Goal: Find specific page/section: Find specific page/section

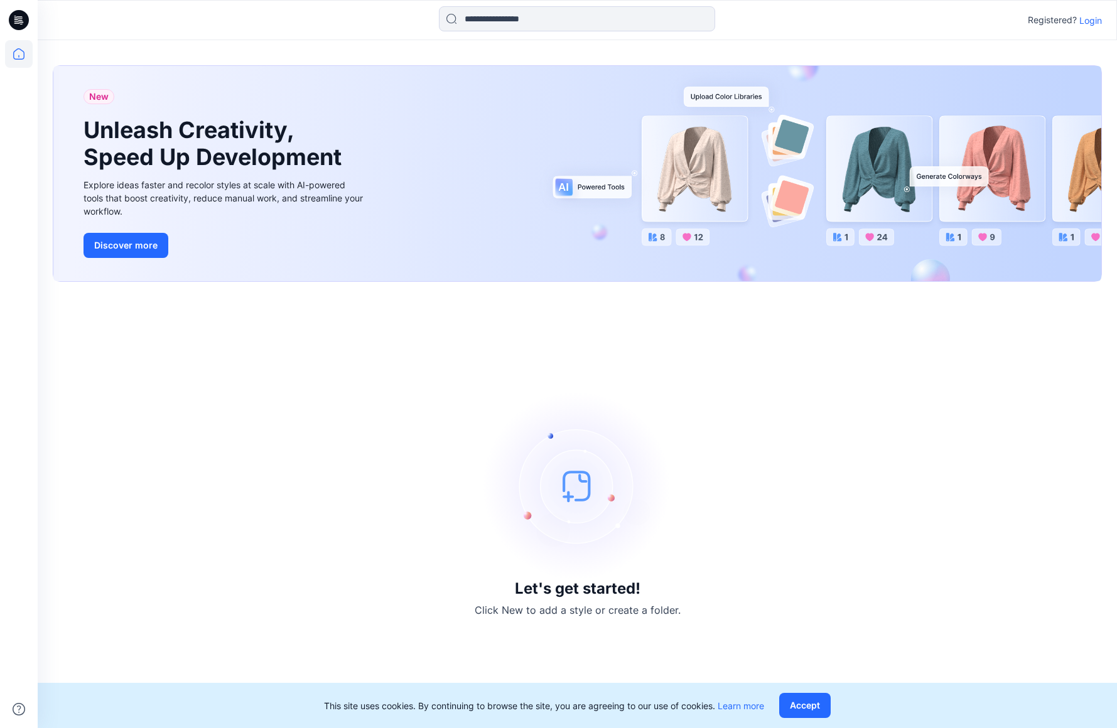
click at [1089, 14] on p "Login" at bounding box center [1090, 20] width 23 height 13
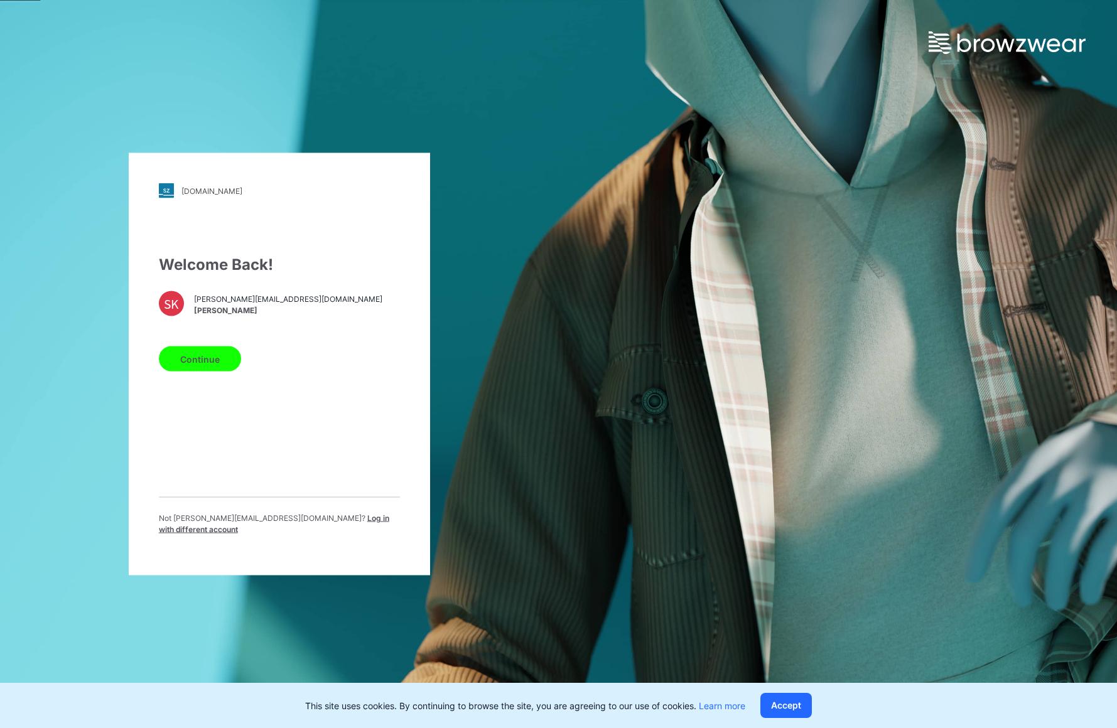
click at [203, 364] on button "Continue" at bounding box center [200, 358] width 82 height 25
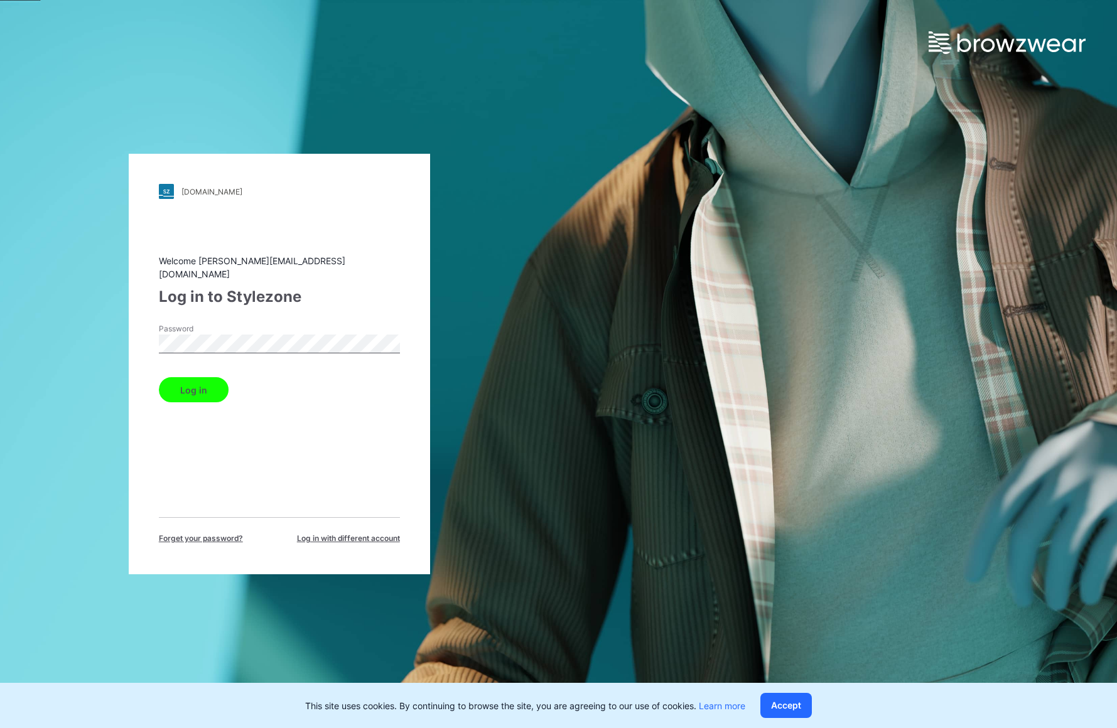
click at [200, 392] on button "Log in" at bounding box center [194, 389] width 70 height 25
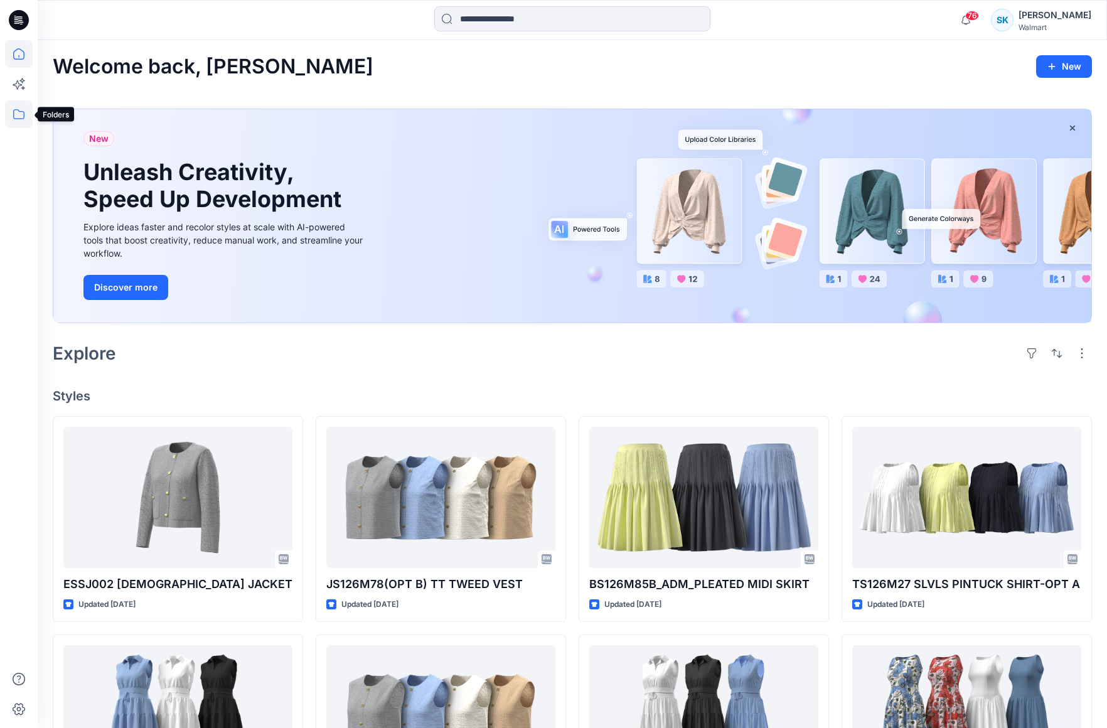
click at [27, 119] on icon at bounding box center [19, 114] width 28 height 28
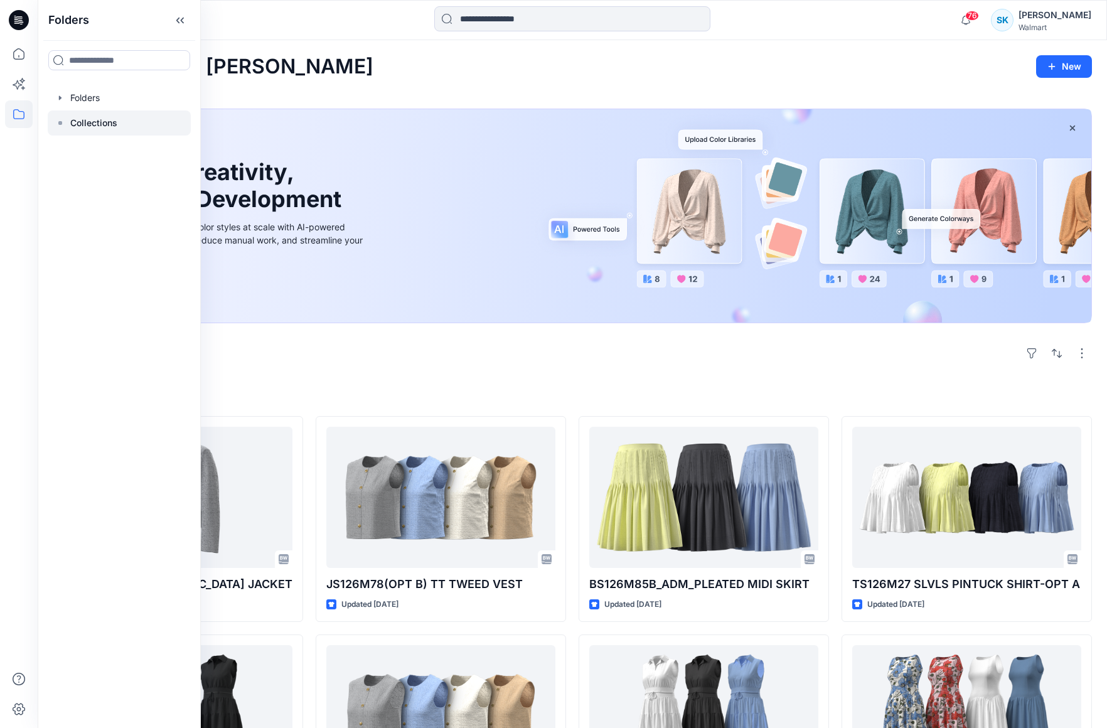
click at [111, 127] on p "Collections" at bounding box center [93, 122] width 47 height 15
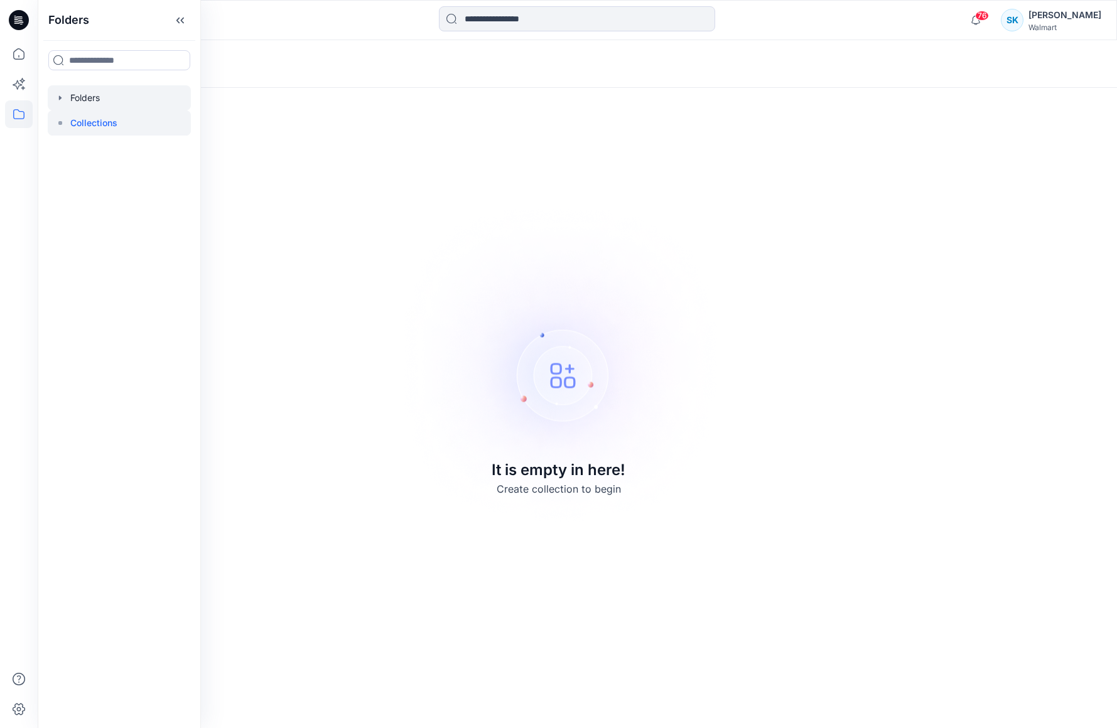
click at [100, 92] on div at bounding box center [119, 97] width 143 height 25
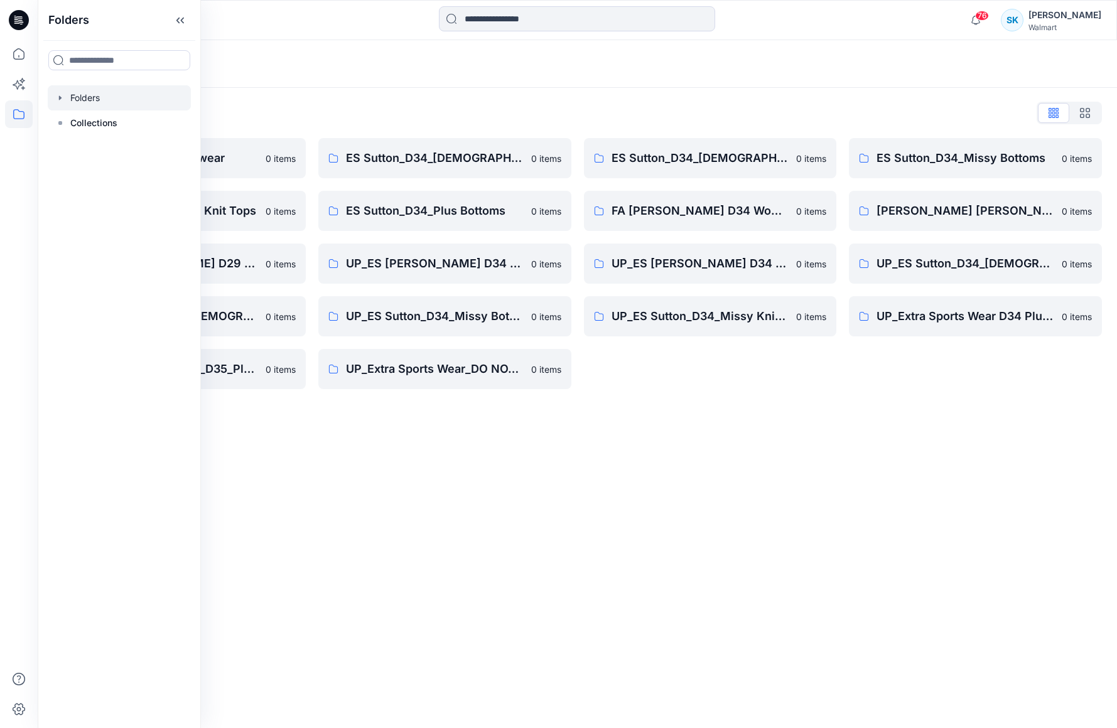
click at [825, 56] on div "Folders" at bounding box center [528, 64] width 951 height 18
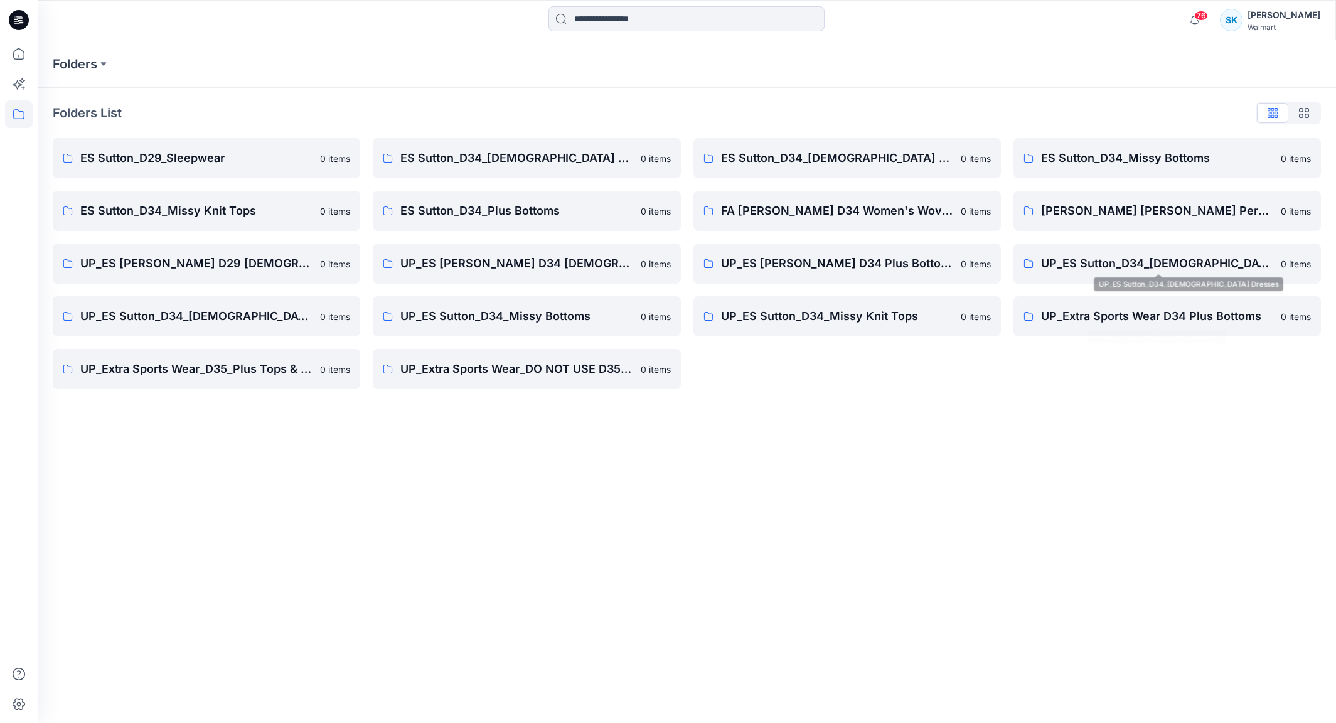
click at [1026, 405] on div "Folders Folders List ES Sutton_D29_Sleepwear 0 items ES Sutton_D34_Missy Knit T…" at bounding box center [687, 381] width 1299 height 683
click at [868, 422] on div "Folders Folders List ES Sutton_D29_Sleepwear 0 items ES Sutton_D34_Missy Knit T…" at bounding box center [687, 381] width 1299 height 683
click at [820, 400] on div "Folders List ES Sutton_D29_Sleepwear 0 items ES Sutton_D34_Missy Knit Tops 0 it…" at bounding box center [687, 246] width 1299 height 316
click at [825, 397] on div "Folders List ES Sutton_D29_Sleepwear 0 items ES Sutton_D34_Missy Knit Tops 0 it…" at bounding box center [687, 246] width 1299 height 316
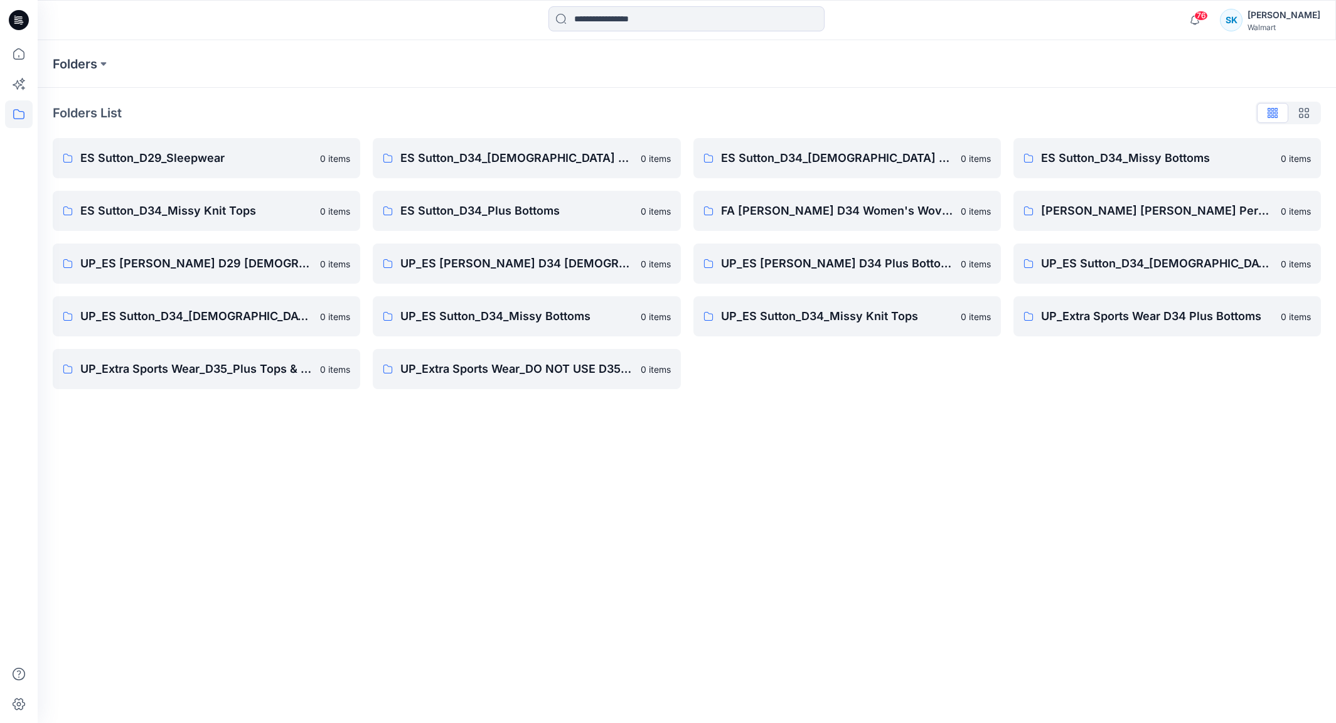
click at [825, 397] on div "Folders List ES Sutton_D29_Sleepwear 0 items ES Sutton_D34_Missy Knit Tops 0 it…" at bounding box center [687, 246] width 1299 height 316
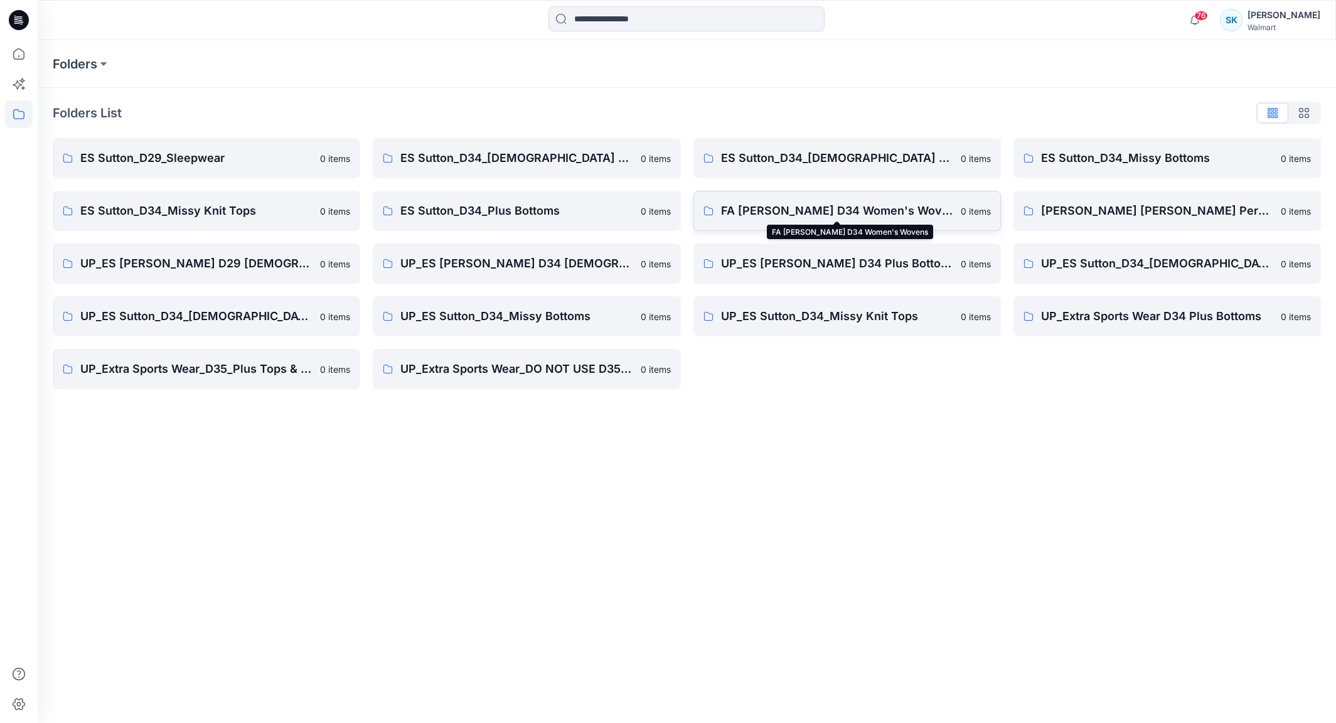
click at [857, 207] on p "FA ES Sutton D34 Women's Wovens" at bounding box center [837, 211] width 232 height 18
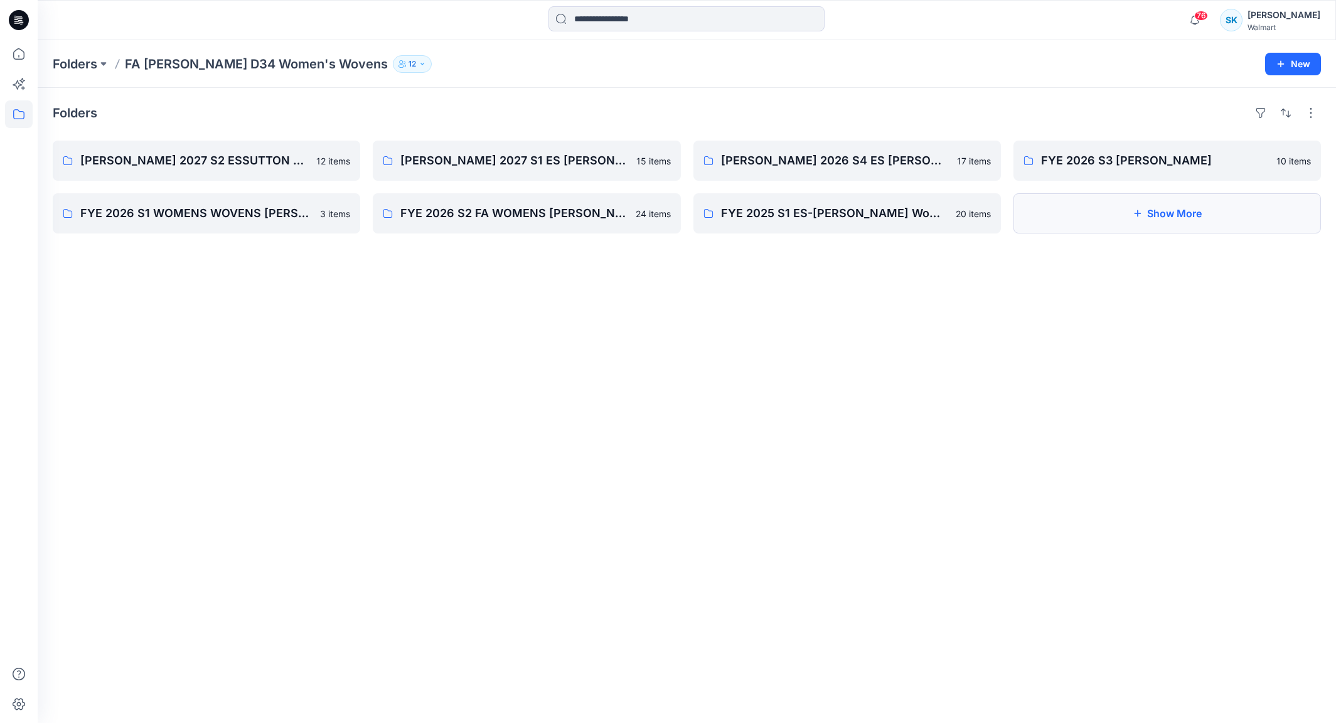
click at [1114, 217] on button "Show More" at bounding box center [1168, 213] width 308 height 40
click at [1181, 201] on button "Show More" at bounding box center [1168, 213] width 308 height 40
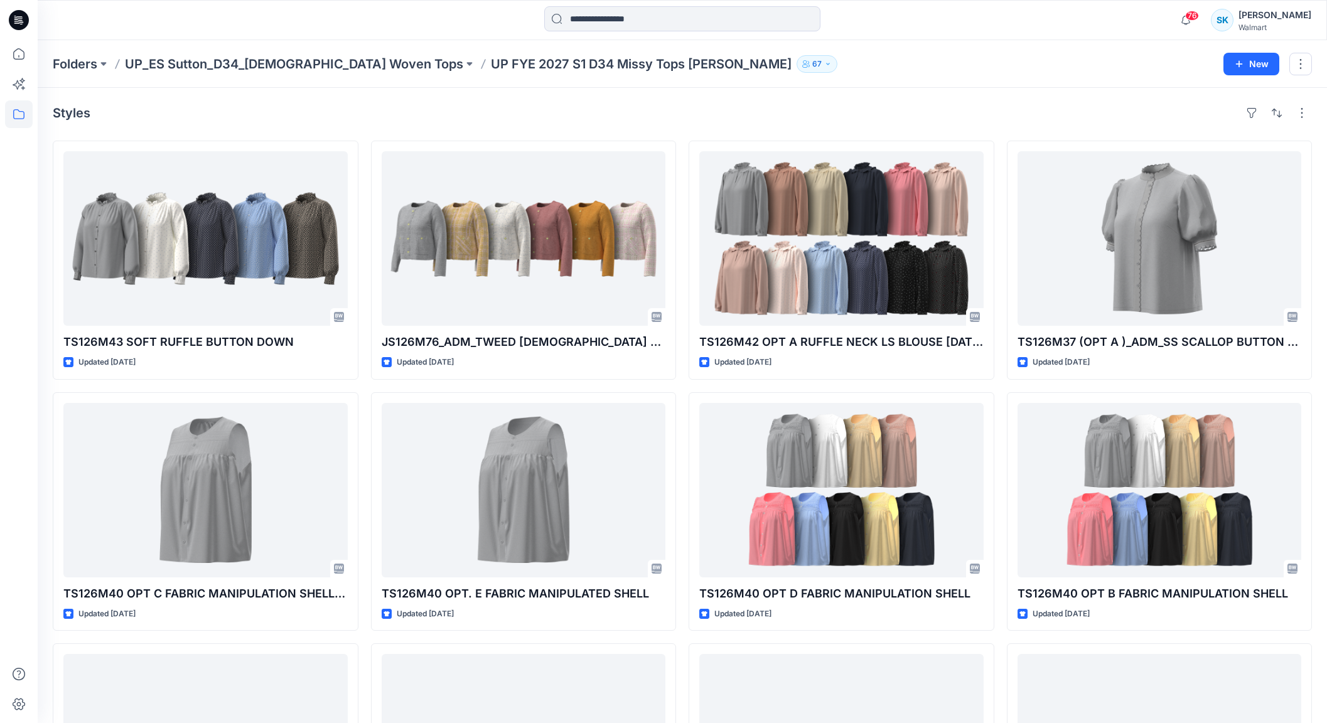
click at [684, 125] on div "Styles TS126M43 SOFT RUFFLE BUTTON DOWN Updated [DATE] TS126M40 OPT C FABRIC MA…" at bounding box center [682, 515] width 1289 height 855
click at [680, 124] on div "Styles TS126M43 SOFT RUFFLE BUTTON DOWN Updated [DATE] TS126M40 OPT C FABRIC MA…" at bounding box center [682, 515] width 1289 height 855
click at [682, 122] on div "Styles" at bounding box center [682, 113] width 1259 height 20
click at [672, 119] on div "Styles" at bounding box center [682, 113] width 1259 height 20
click at [680, 121] on div "Styles" at bounding box center [682, 113] width 1259 height 20
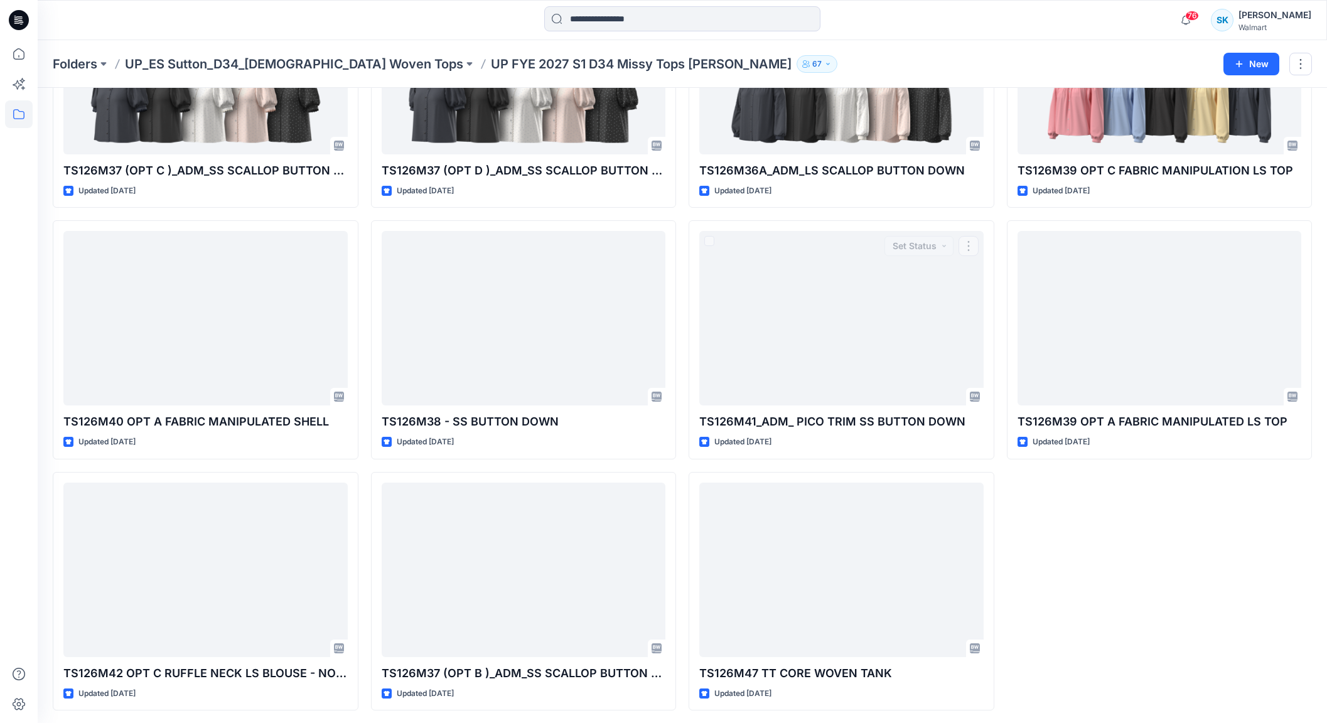
scroll to position [928, 0]
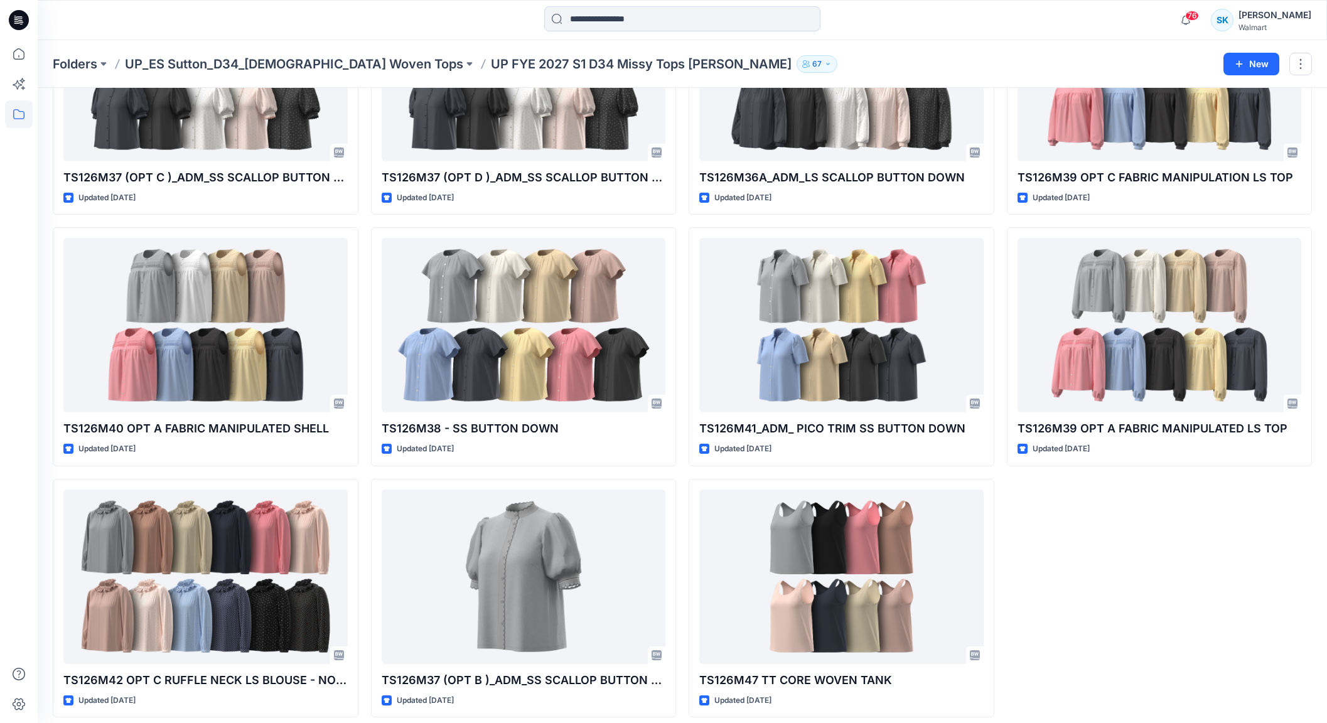
scroll to position [918, 0]
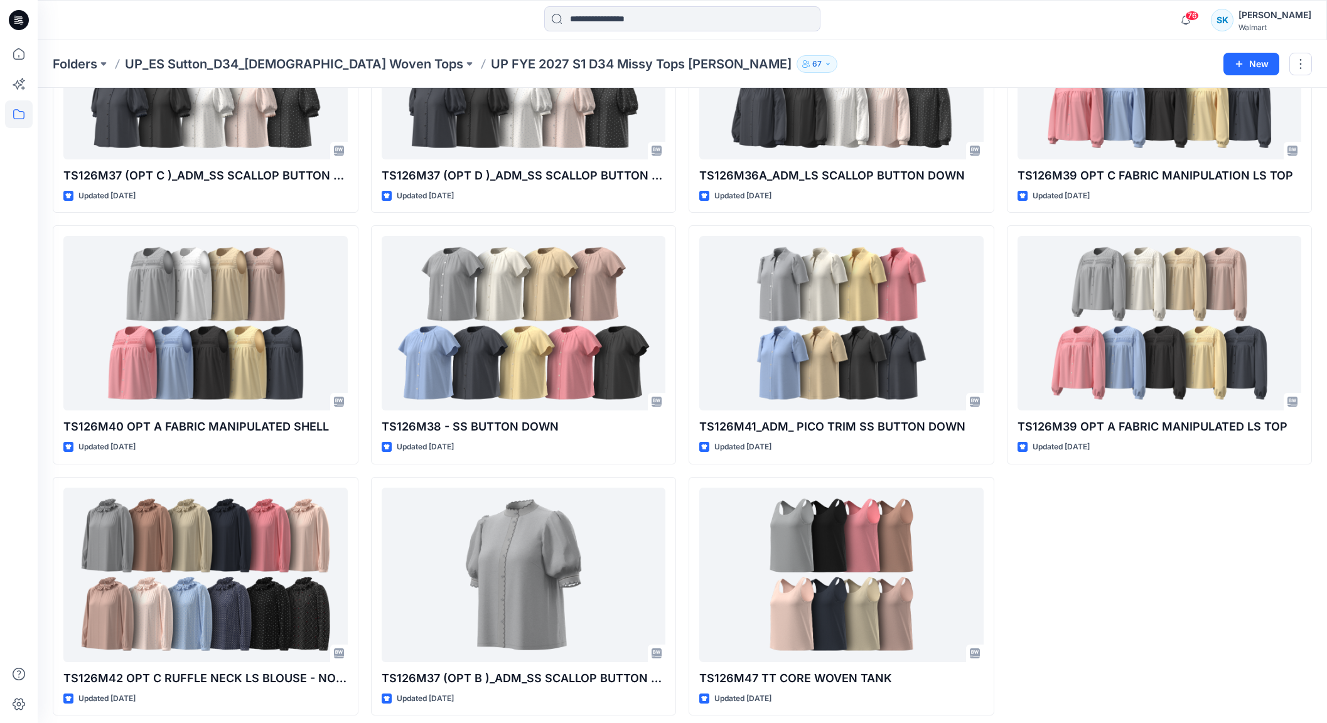
scroll to position [921, 0]
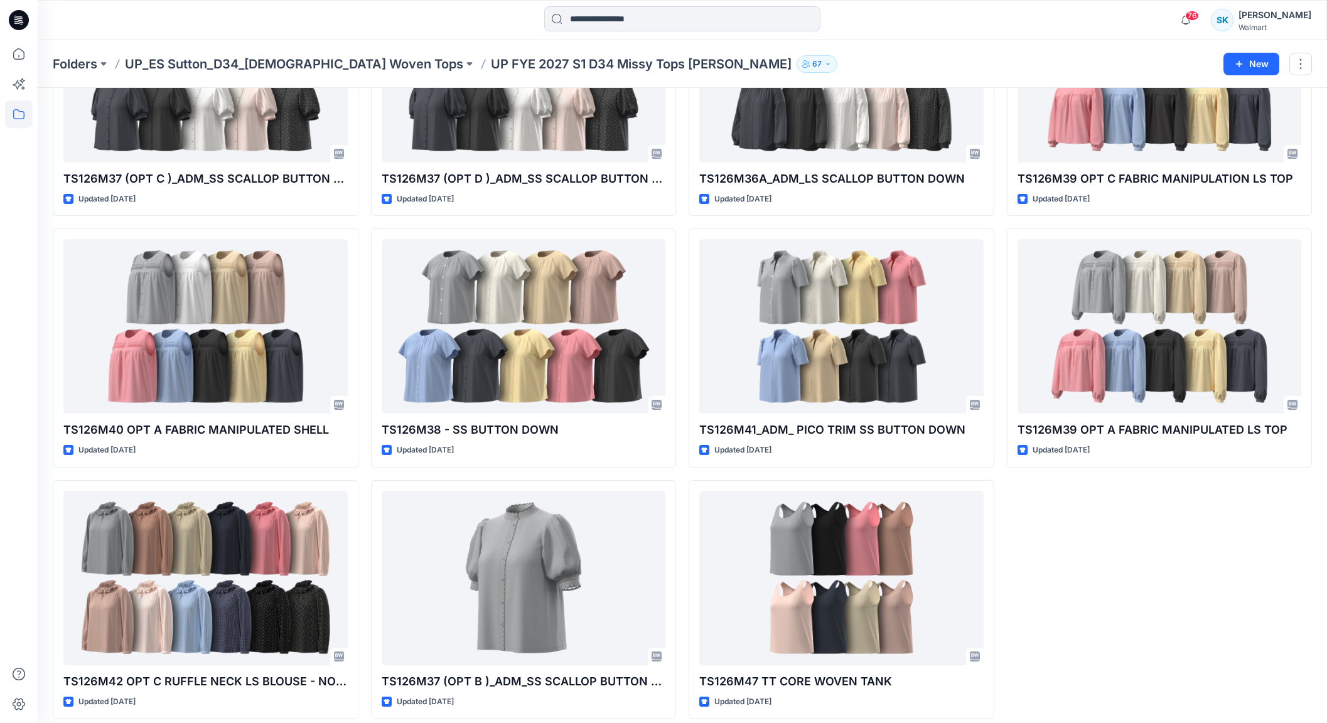
scroll to position [916, 0]
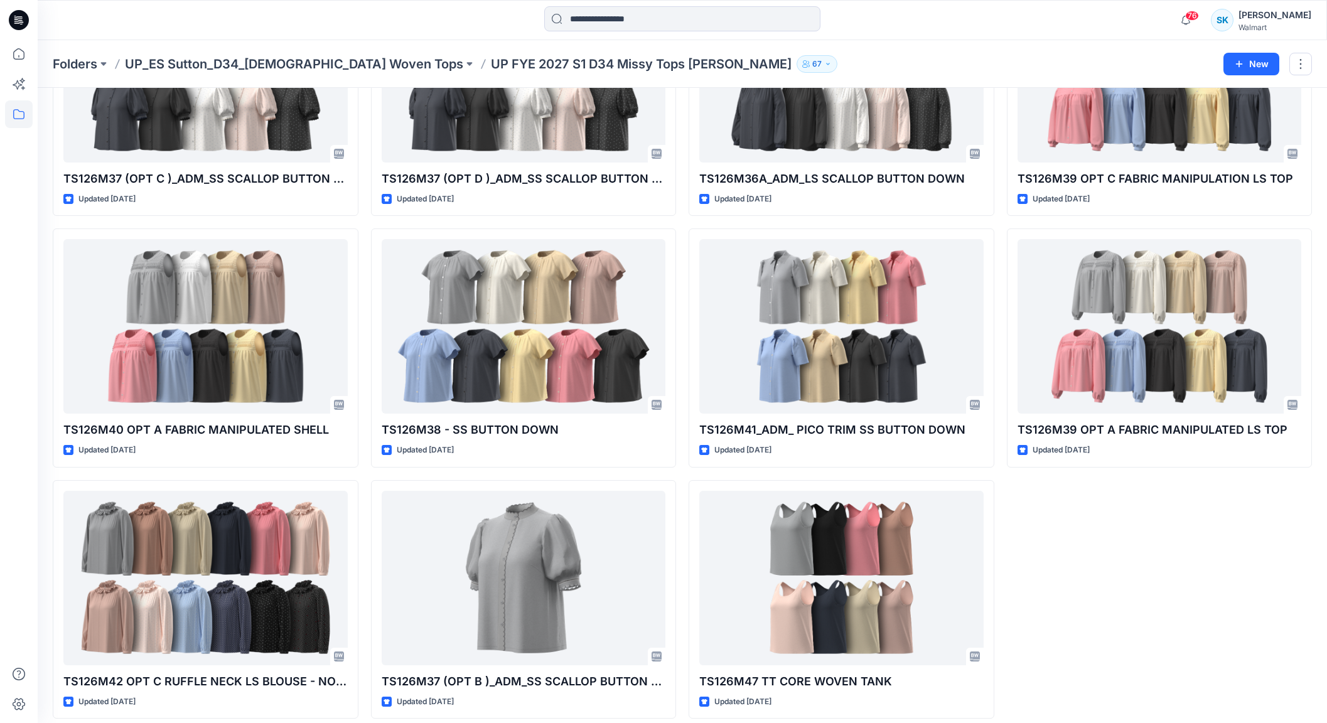
scroll to position [917, 0]
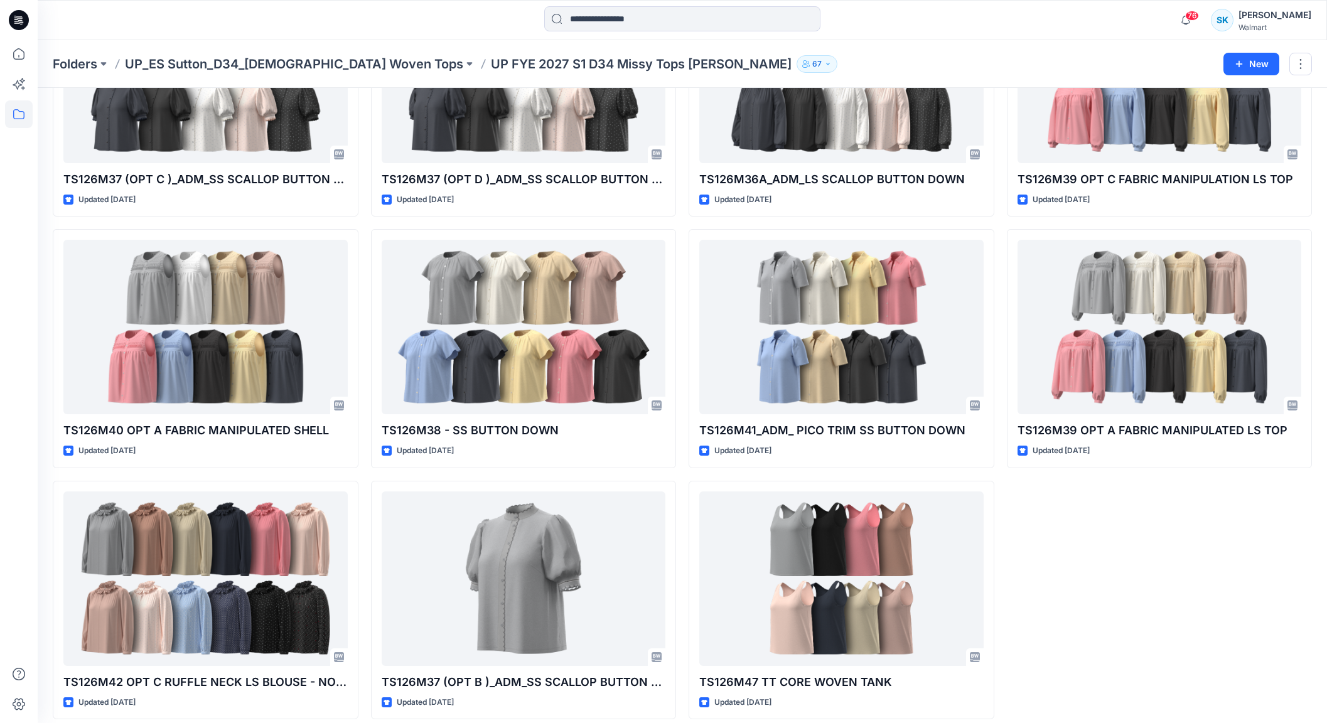
scroll to position [920, 0]
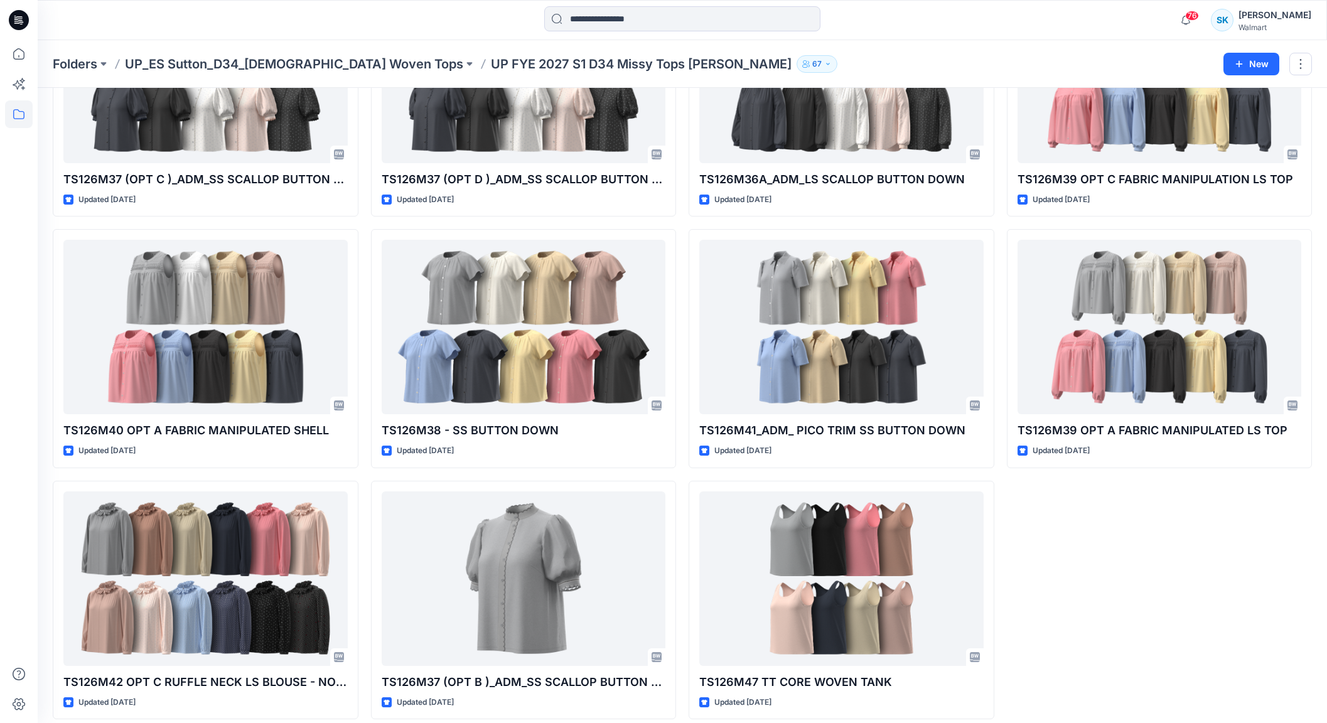
scroll to position [917, 0]
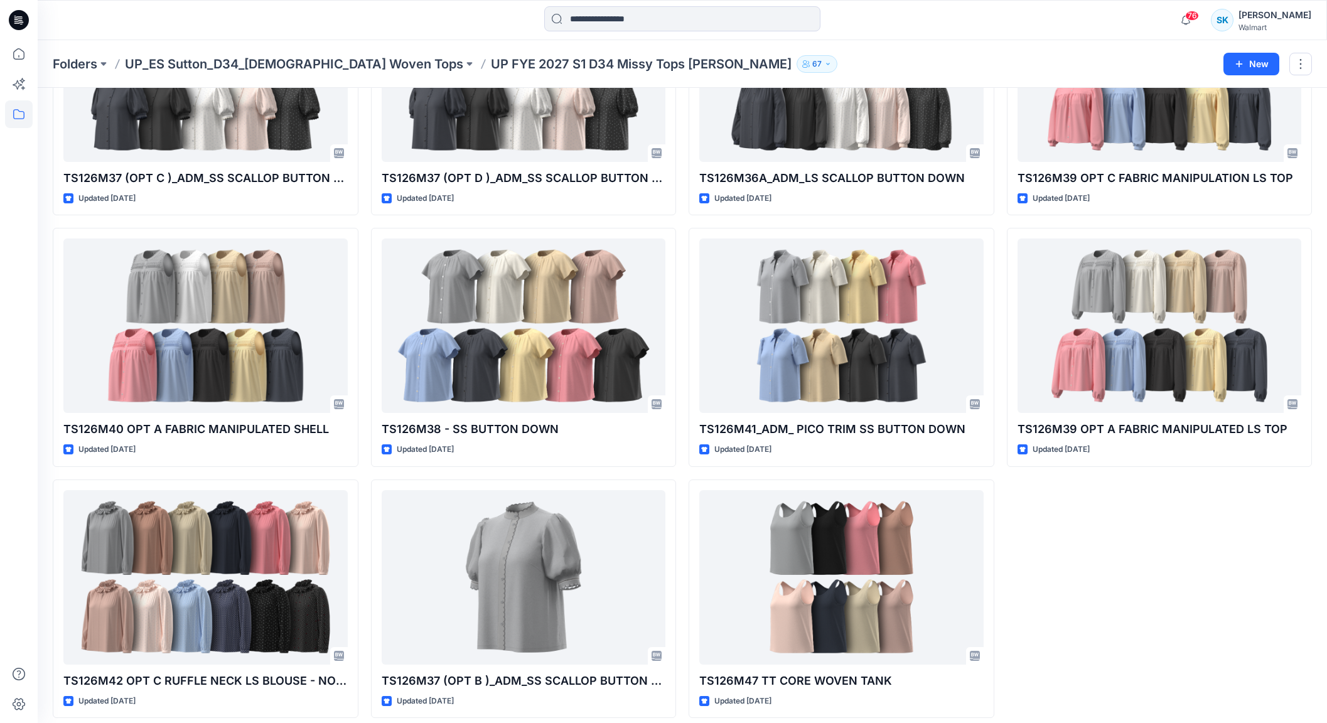
scroll to position [920, 0]
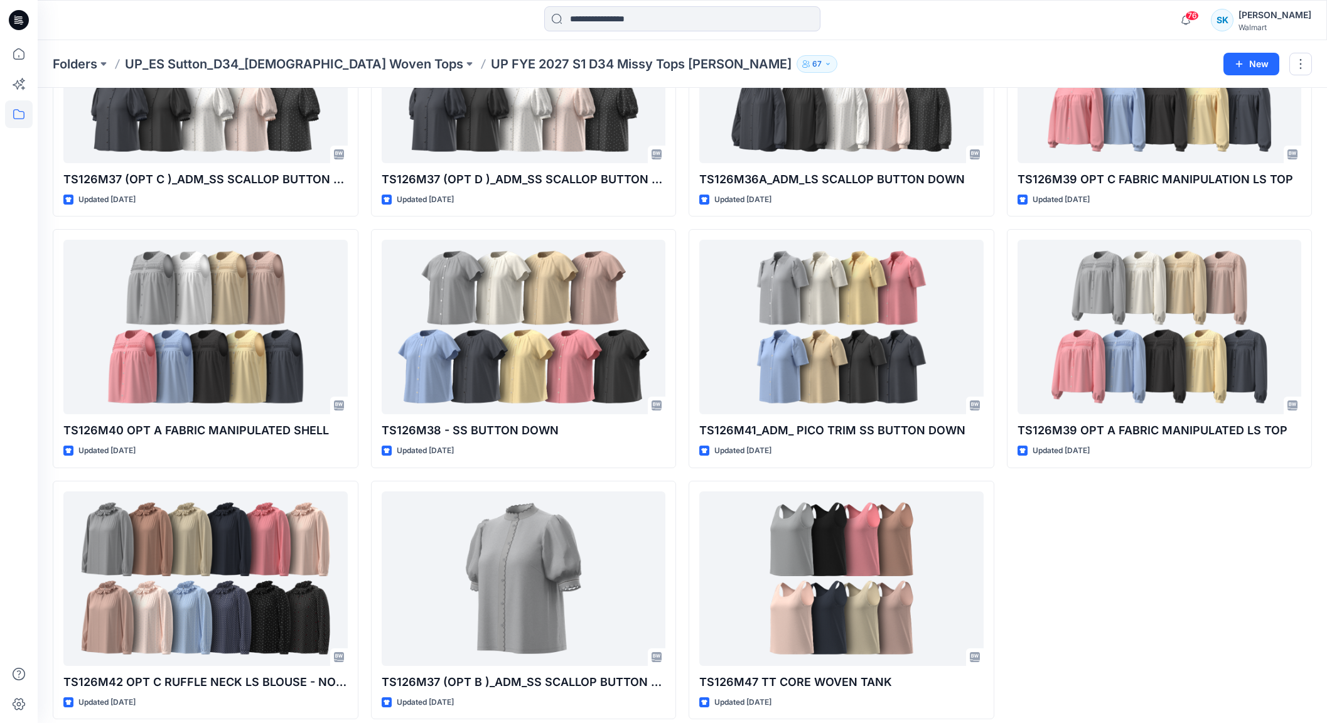
scroll to position [917, 0]
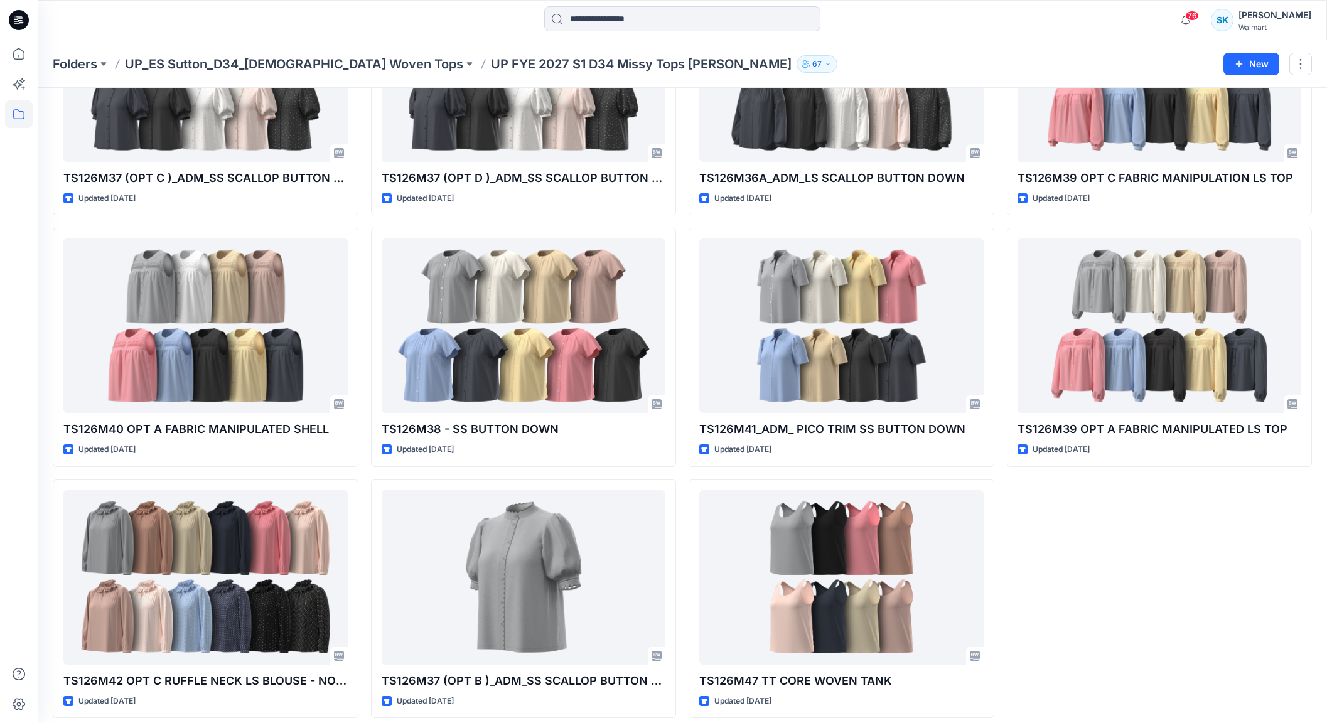
scroll to position [920, 0]
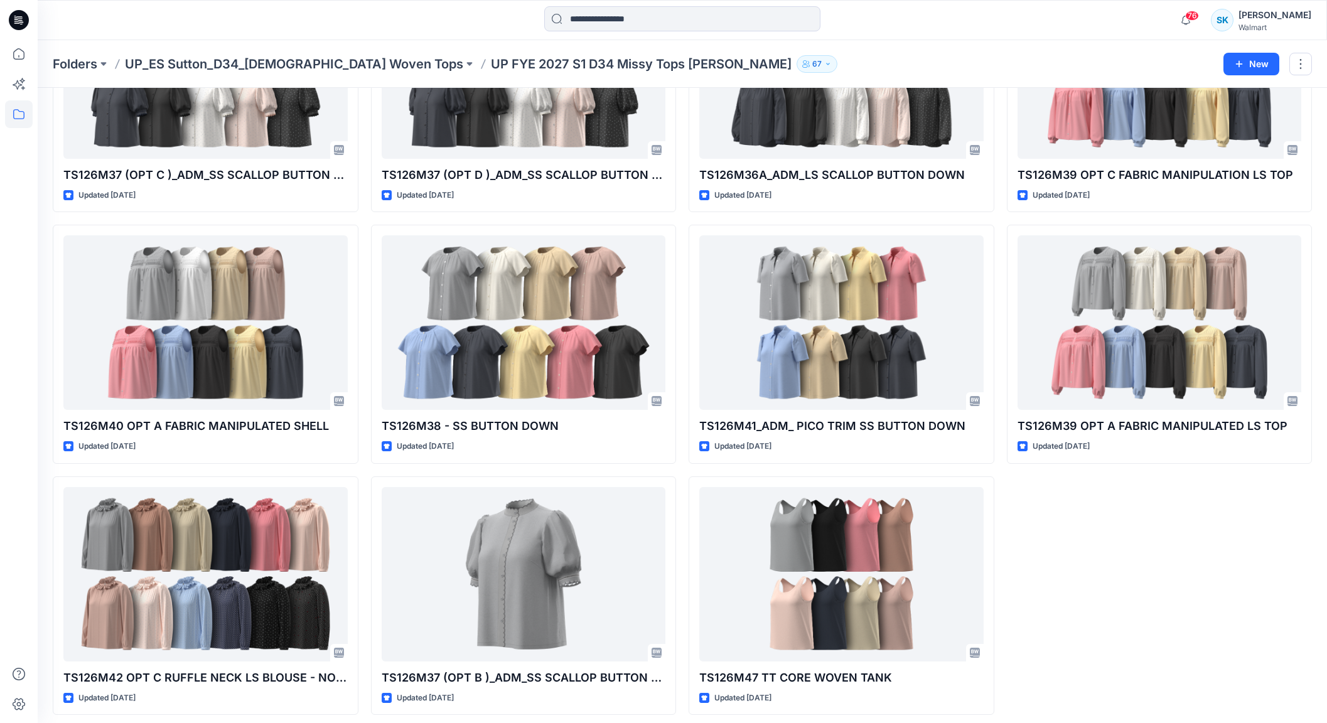
scroll to position [922, 0]
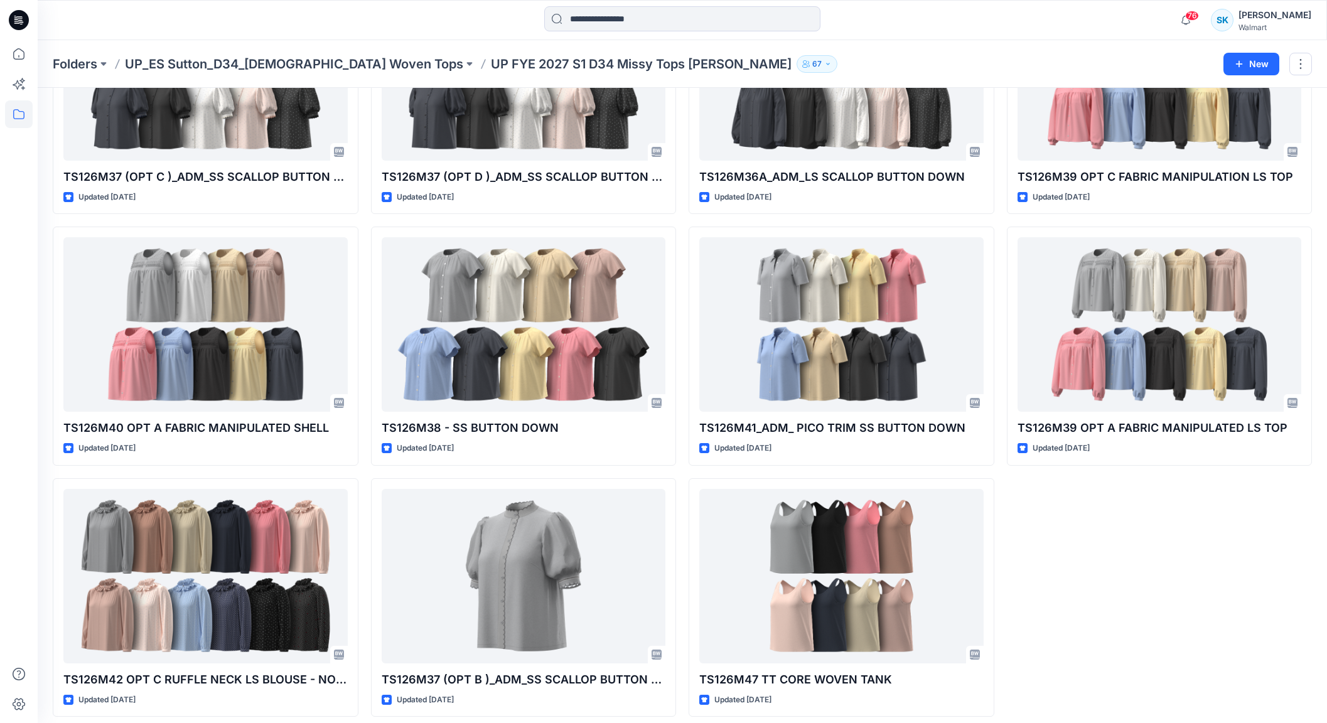
scroll to position [920, 0]
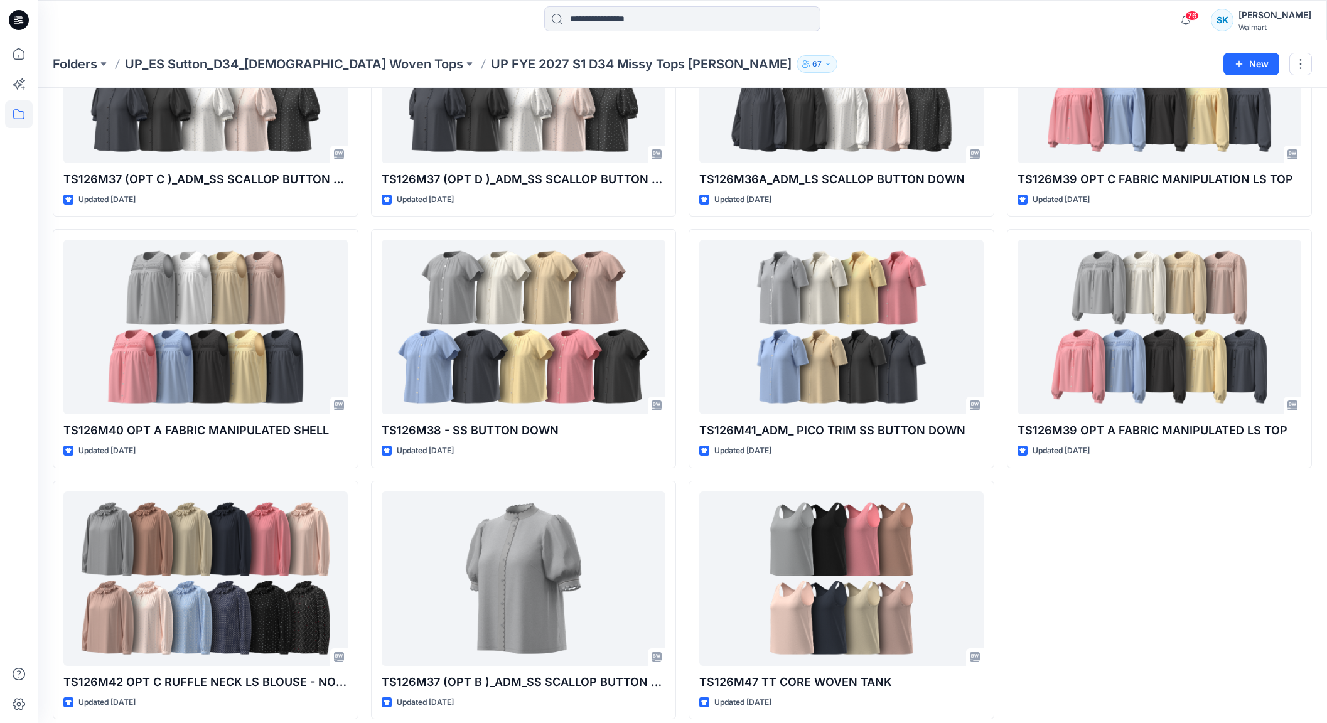
scroll to position [917, 0]
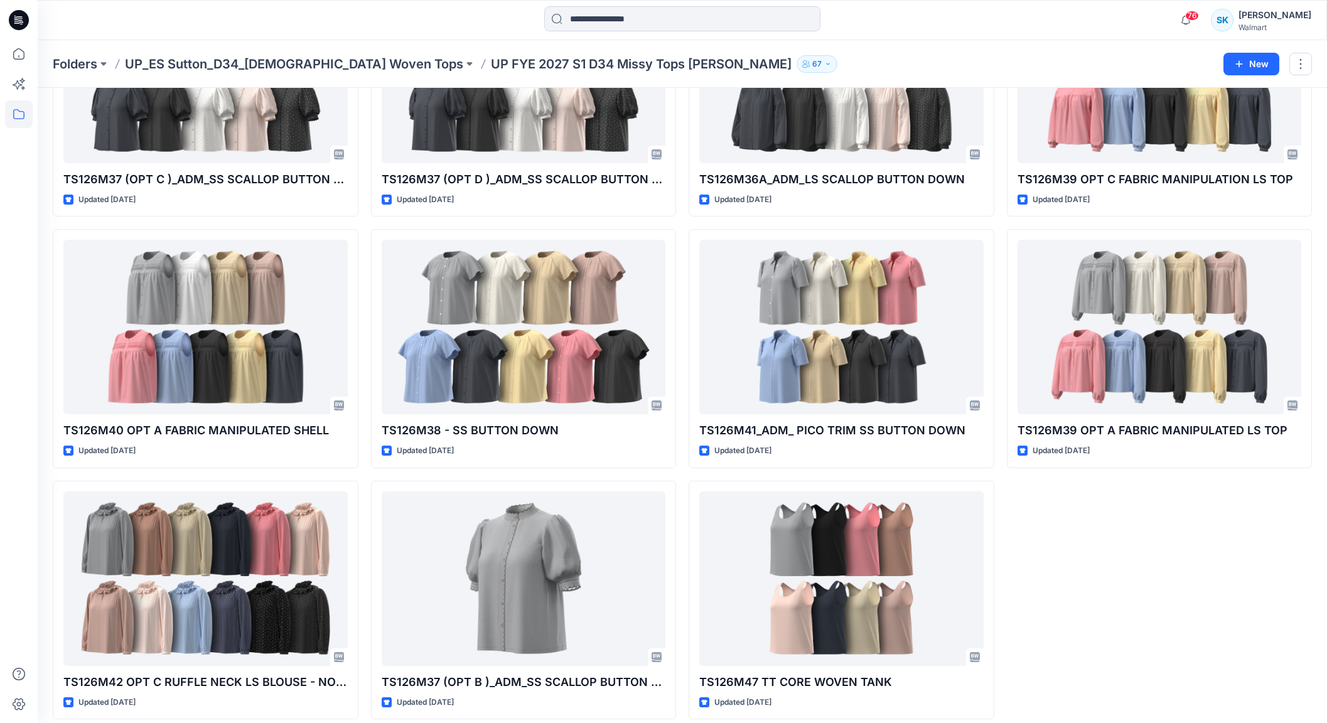
scroll to position [917, 0]
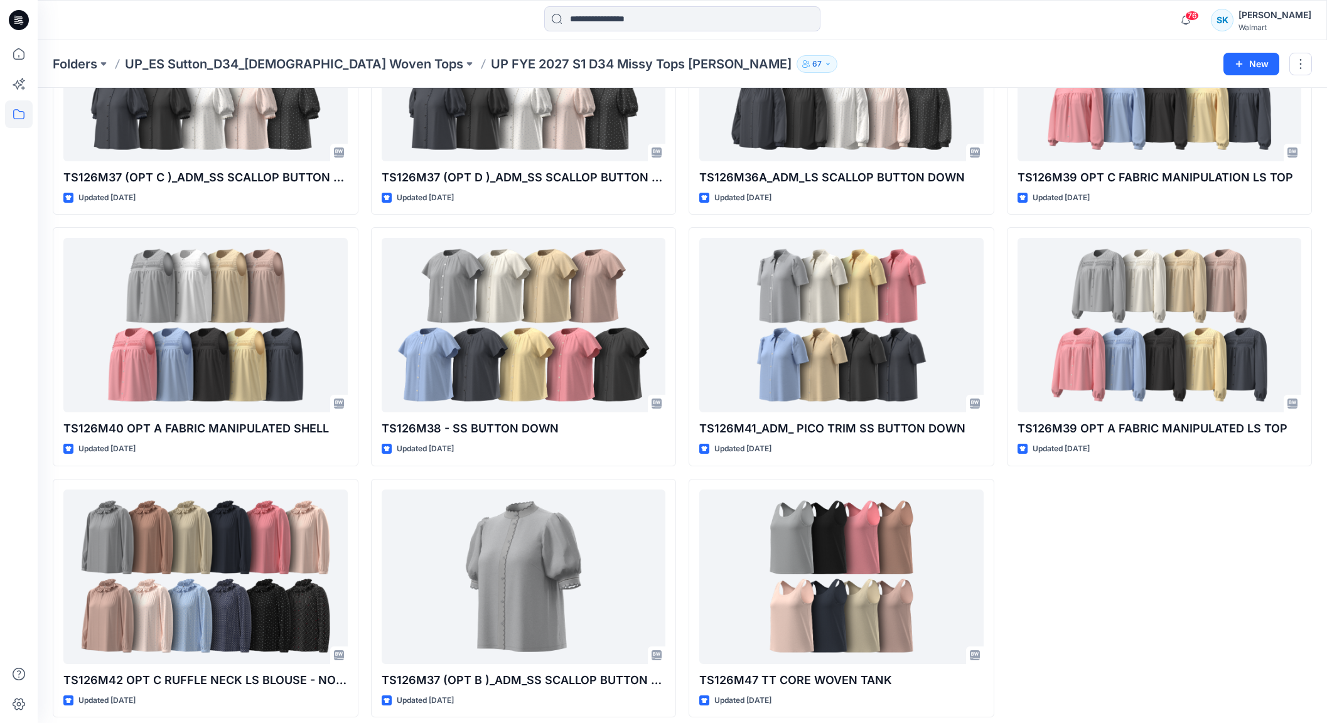
scroll to position [920, 0]
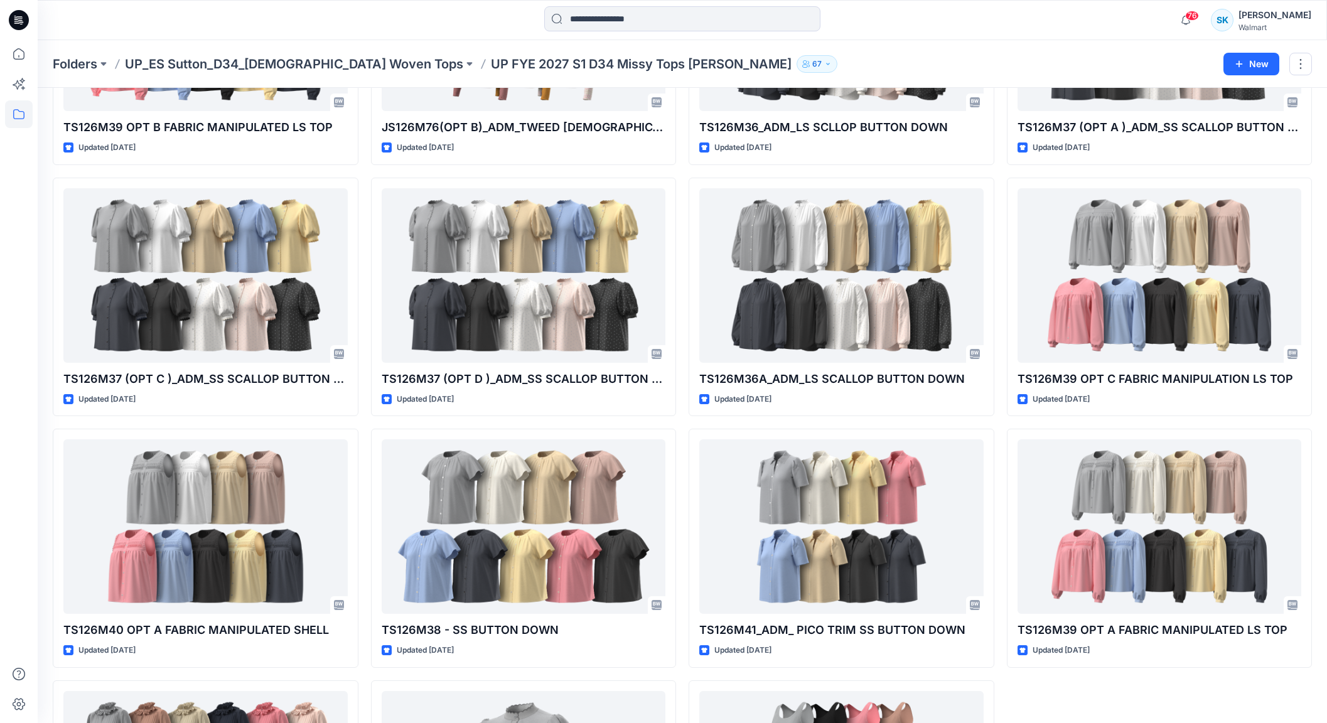
scroll to position [715, 0]
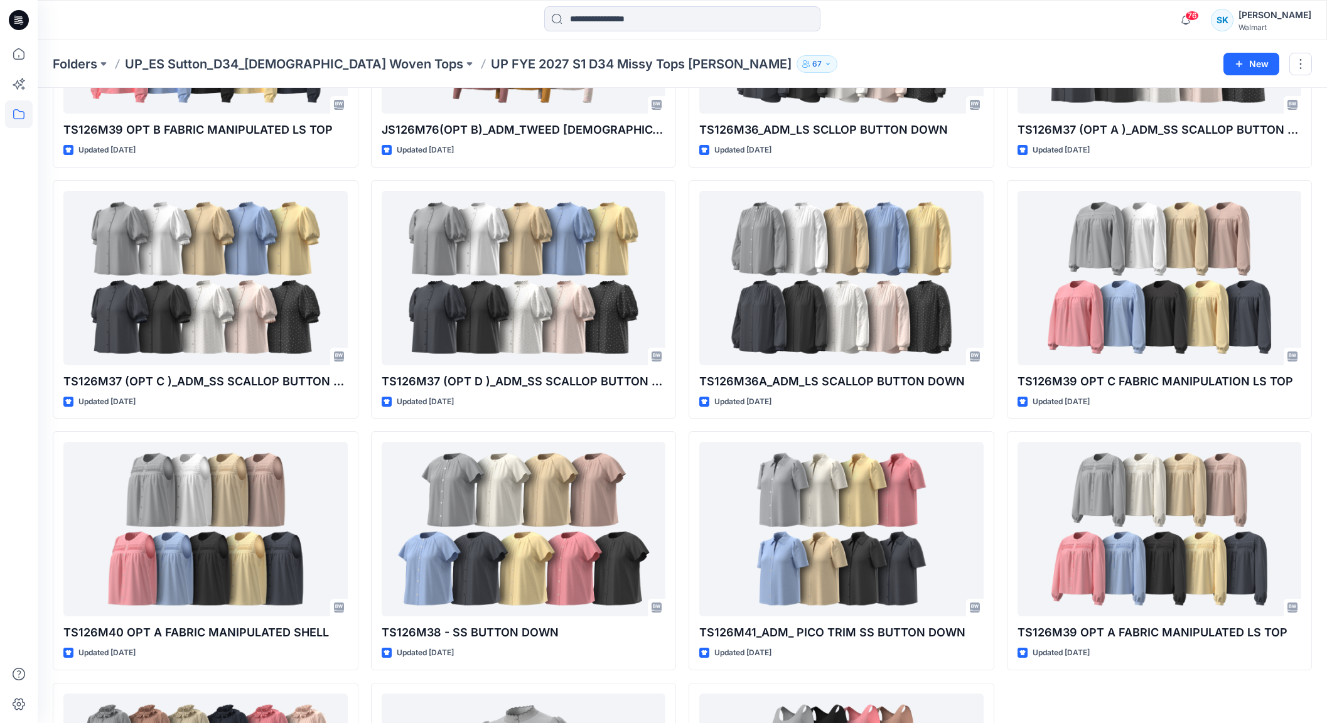
click at [998, 558] on div "TS126M43 SOFT RUFFLE BUTTON DOWN Updated 2 months ago TS126M40 OPT C FABRIC MAN…" at bounding box center [682, 174] width 1259 height 1496
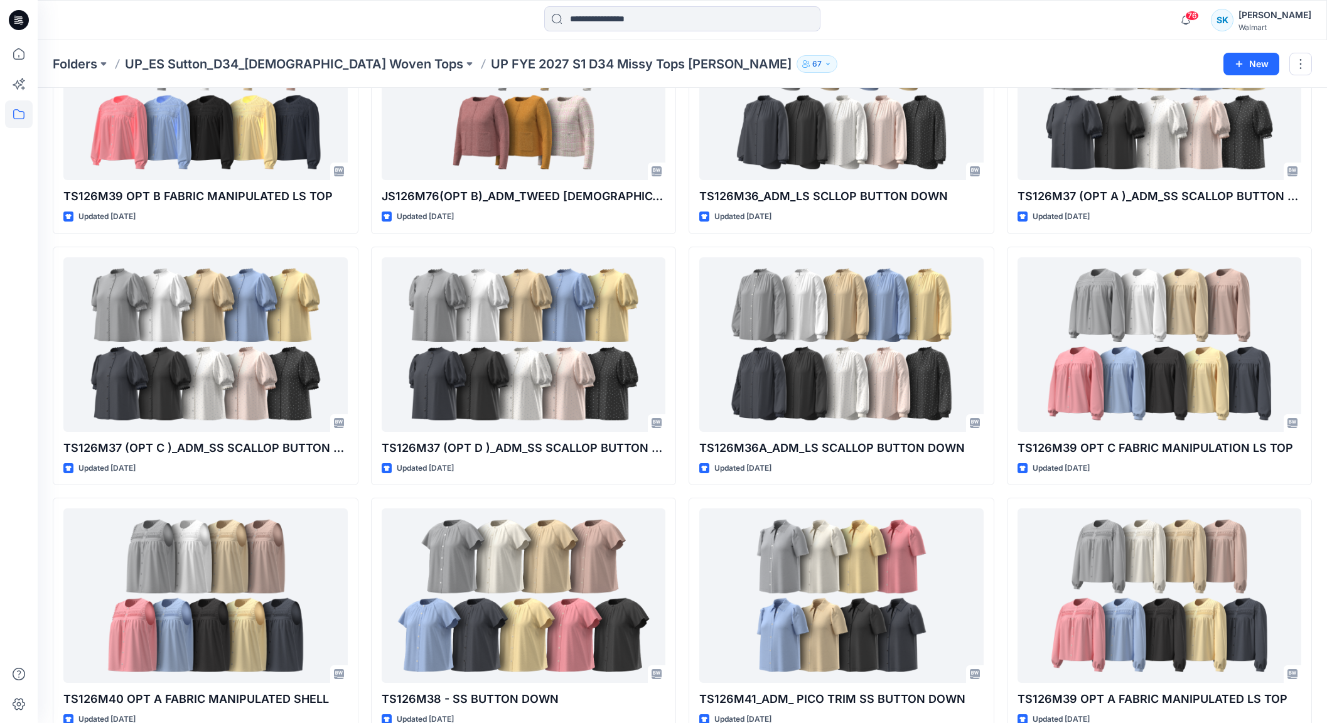
click at [998, 558] on div "TS126M43 SOFT RUFFLE BUTTON DOWN Updated 2 months ago TS126M40 OPT C FABRIC MAN…" at bounding box center [682, 240] width 1259 height 1496
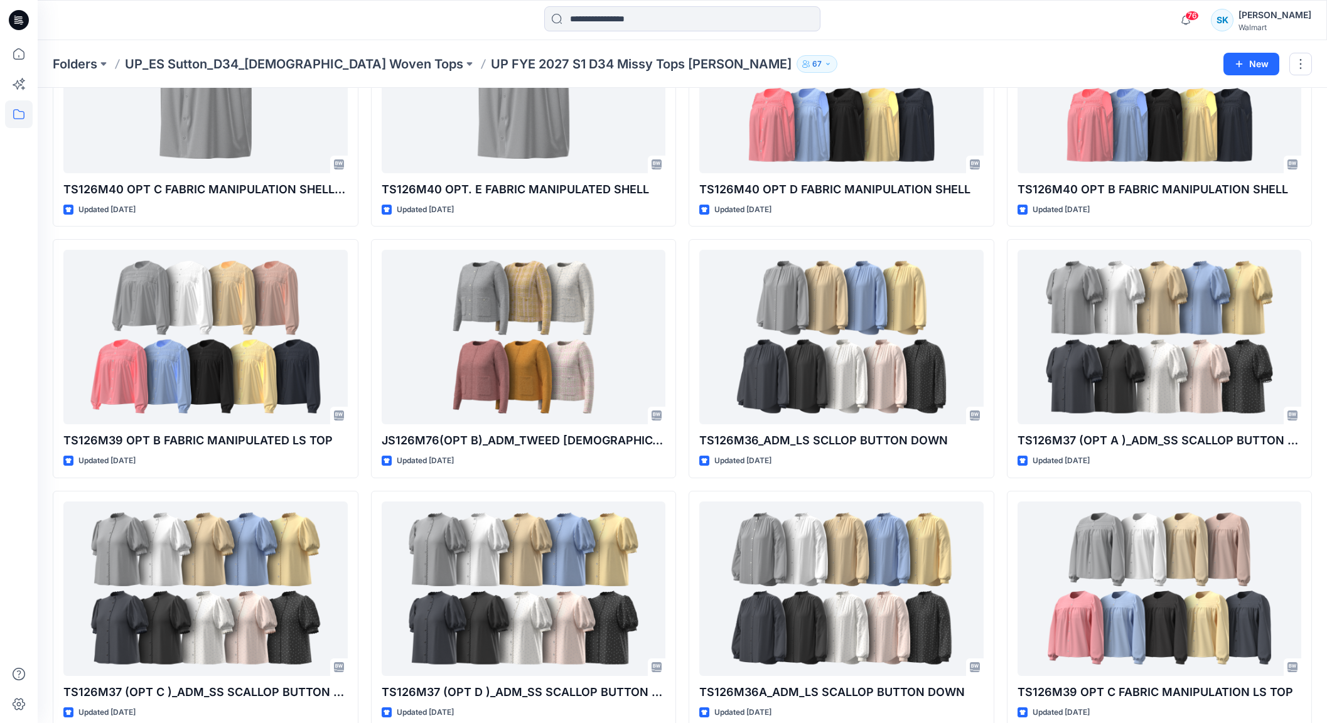
scroll to position [227, 0]
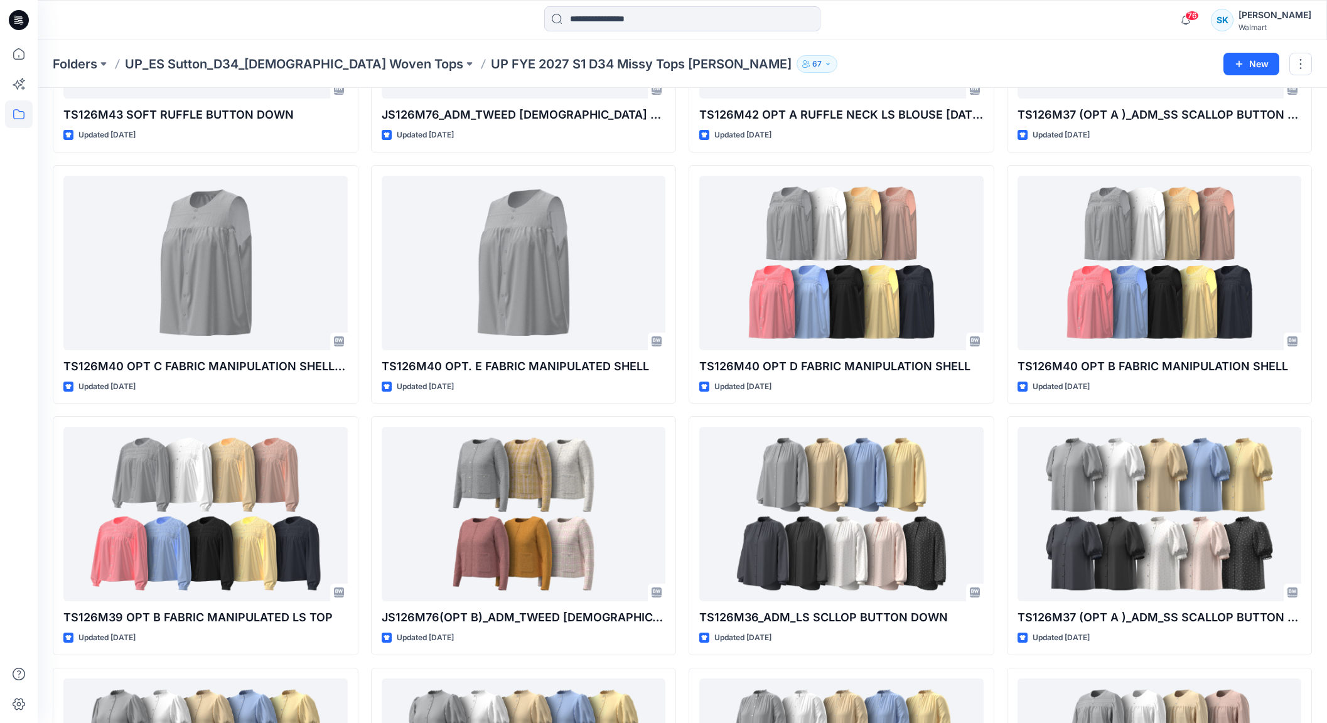
click at [998, 558] on div "TS126M43 SOFT RUFFLE BUTTON DOWN Updated 2 months ago TS126M40 OPT C FABRIC MAN…" at bounding box center [682, 661] width 1259 height 1496
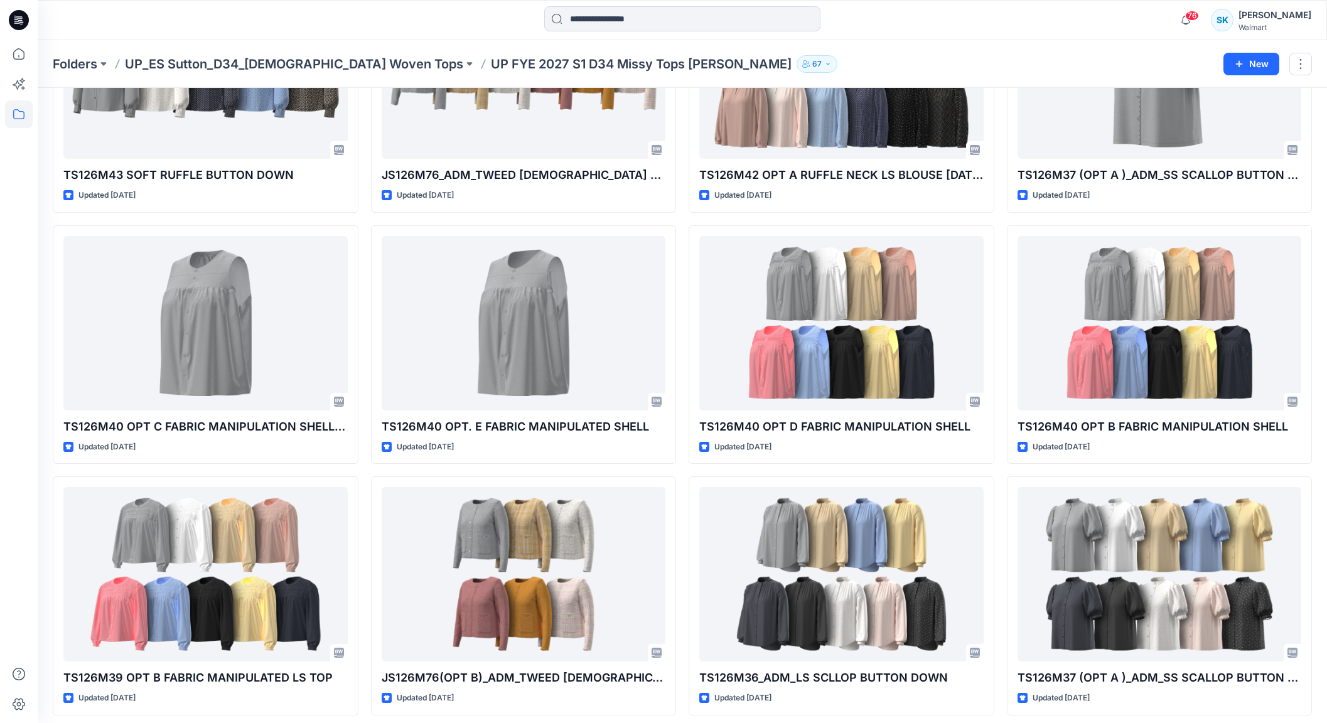
scroll to position [168, 0]
click at [998, 558] on div "TS126M43 SOFT RUFFLE BUTTON DOWN Updated 2 months ago TS126M40 OPT C FABRIC MAN…" at bounding box center [682, 721] width 1259 height 1496
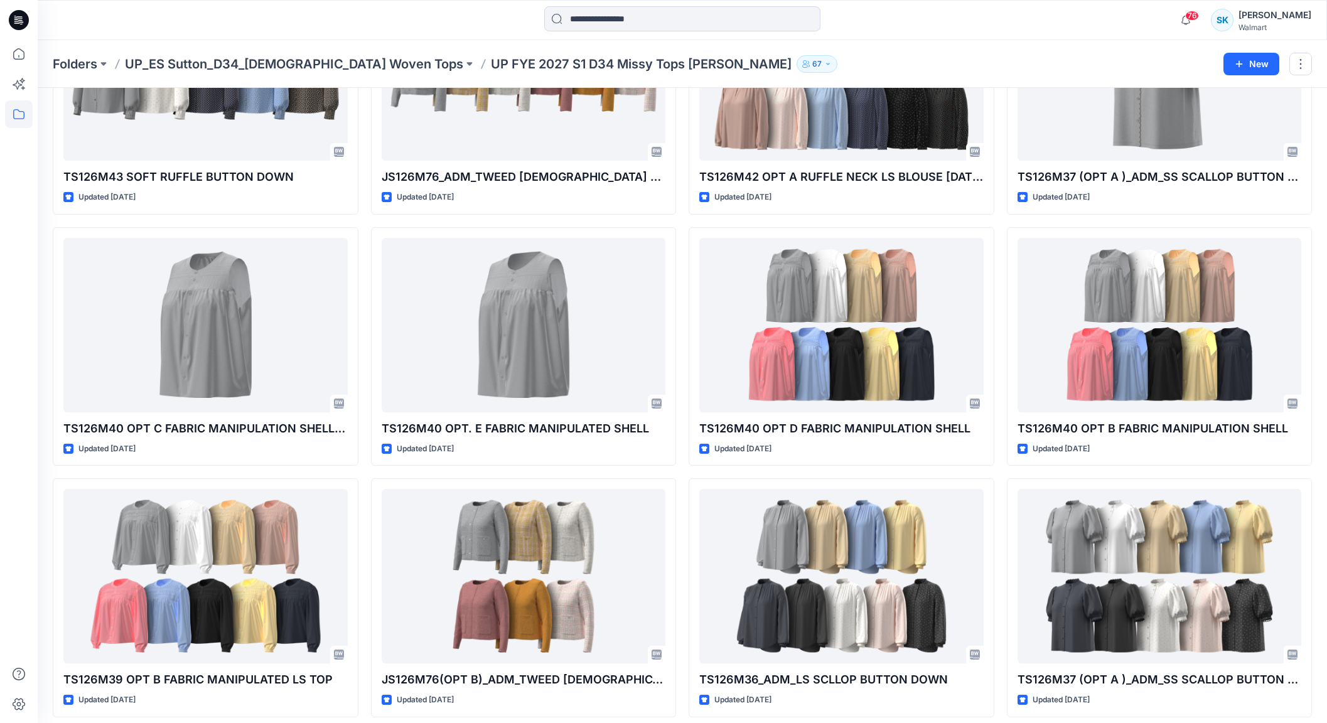
click at [998, 558] on div "TS126M43 SOFT RUFFLE BUTTON DOWN Updated 2 months ago TS126M40 OPT C FABRIC MAN…" at bounding box center [682, 724] width 1259 height 1496
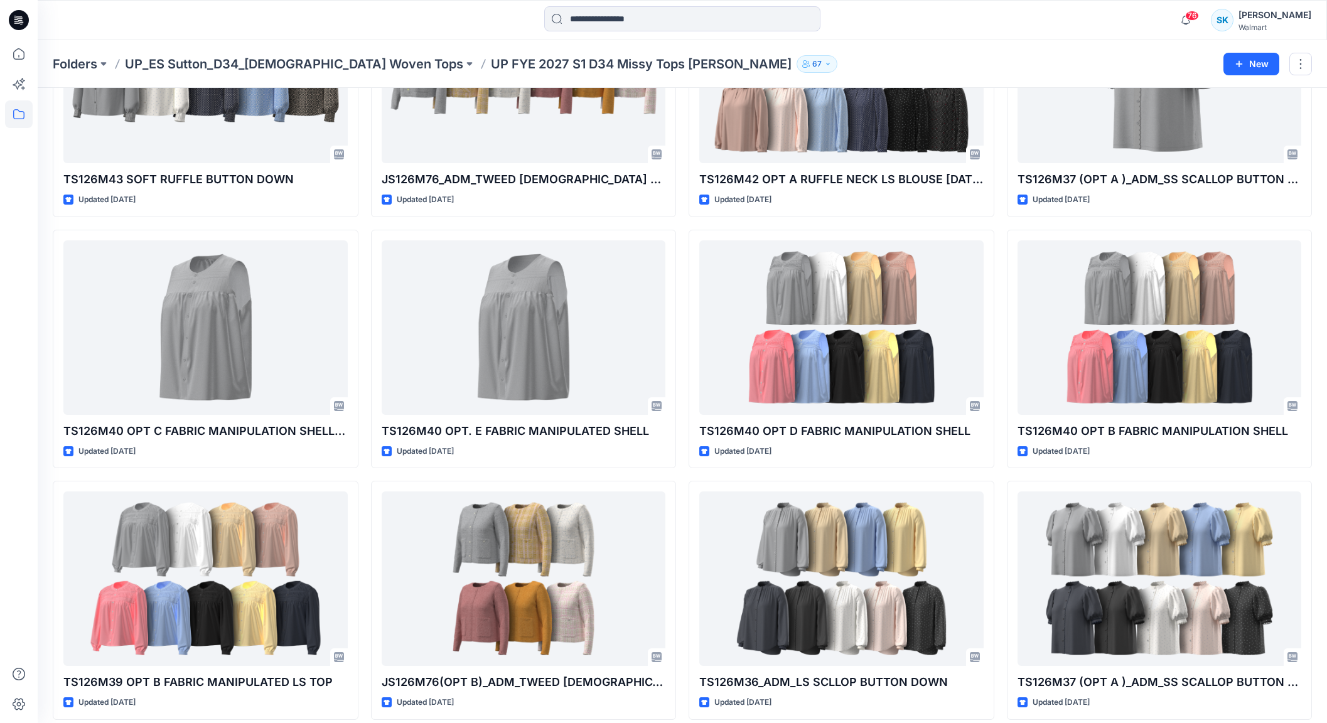
scroll to position [163, 0]
click at [998, 558] on div "TS126M43 SOFT RUFFLE BUTTON DOWN Updated 2 months ago TS126M40 OPT C FABRIC MAN…" at bounding box center [682, 726] width 1259 height 1496
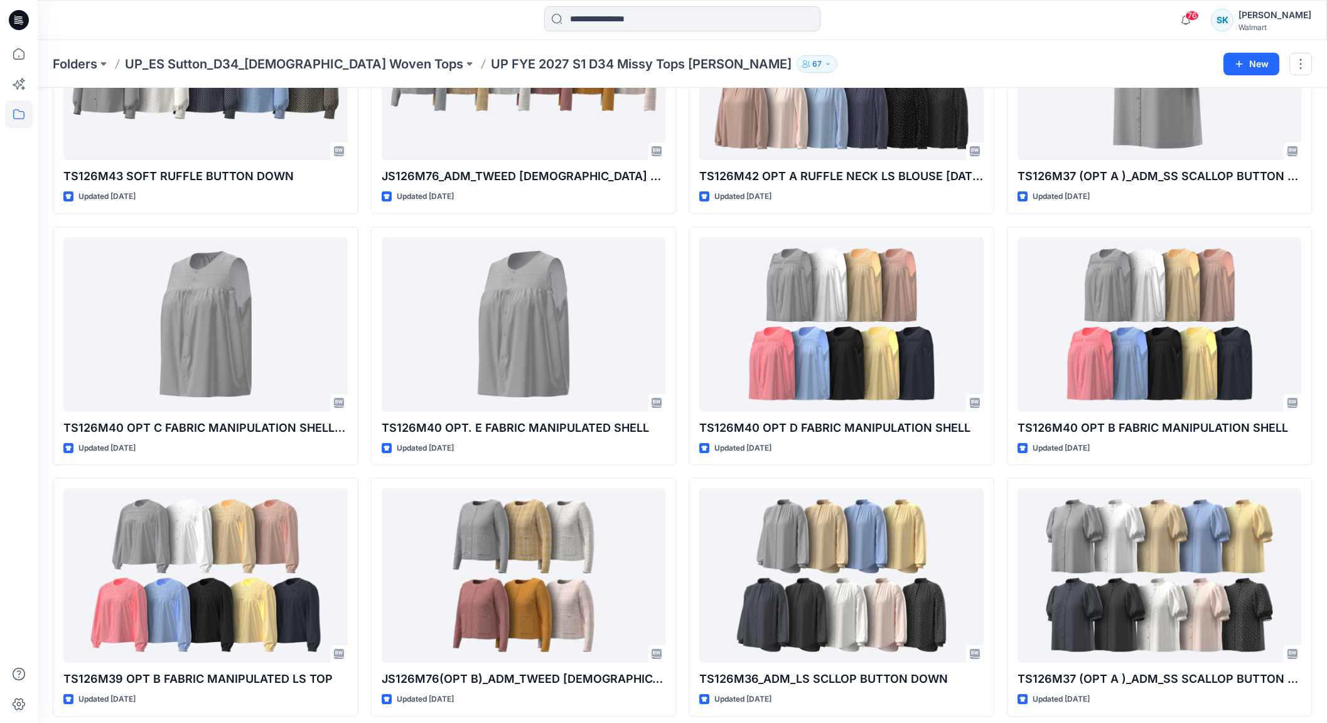
scroll to position [165, 0]
click at [998, 558] on div "TS126M43 SOFT RUFFLE BUTTON DOWN Updated 2 months ago TS126M40 OPT C FABRIC MAN…" at bounding box center [682, 724] width 1259 height 1496
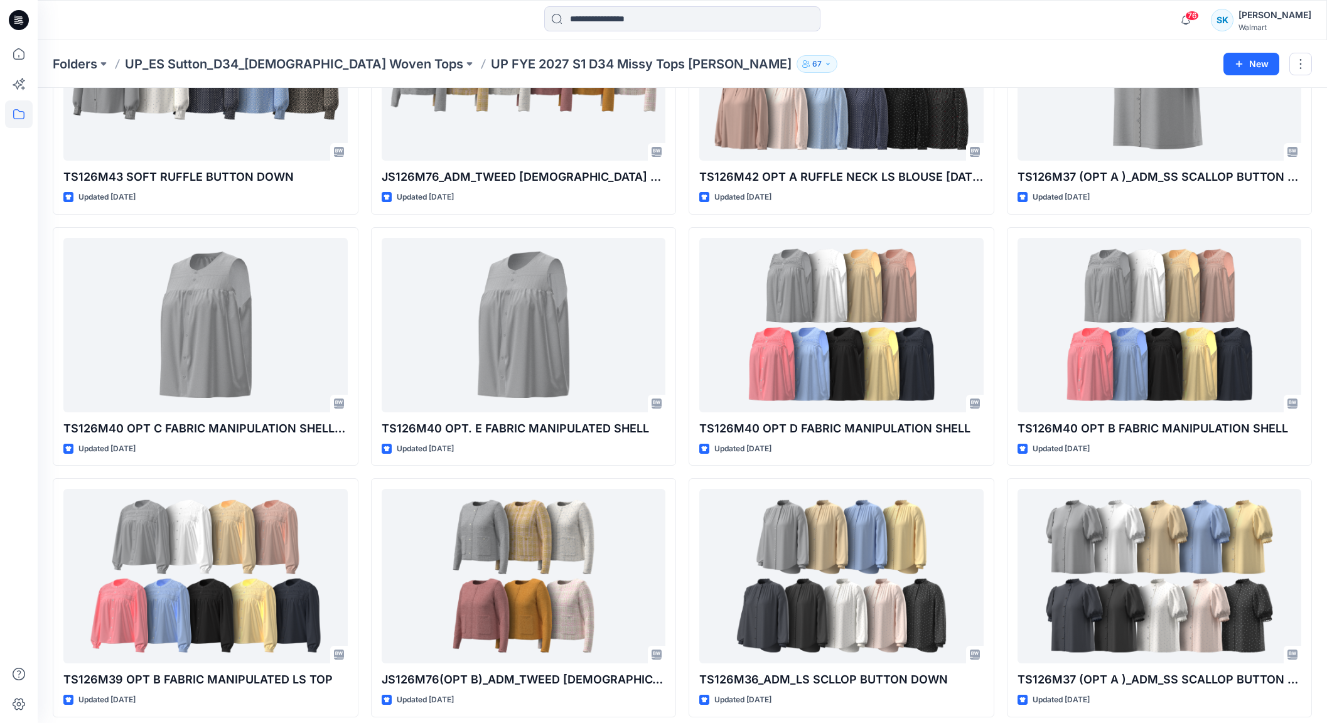
click at [998, 558] on div "TS126M43 SOFT RUFFLE BUTTON DOWN Updated 2 months ago TS126M40 OPT C FABRIC MAN…" at bounding box center [682, 724] width 1259 height 1496
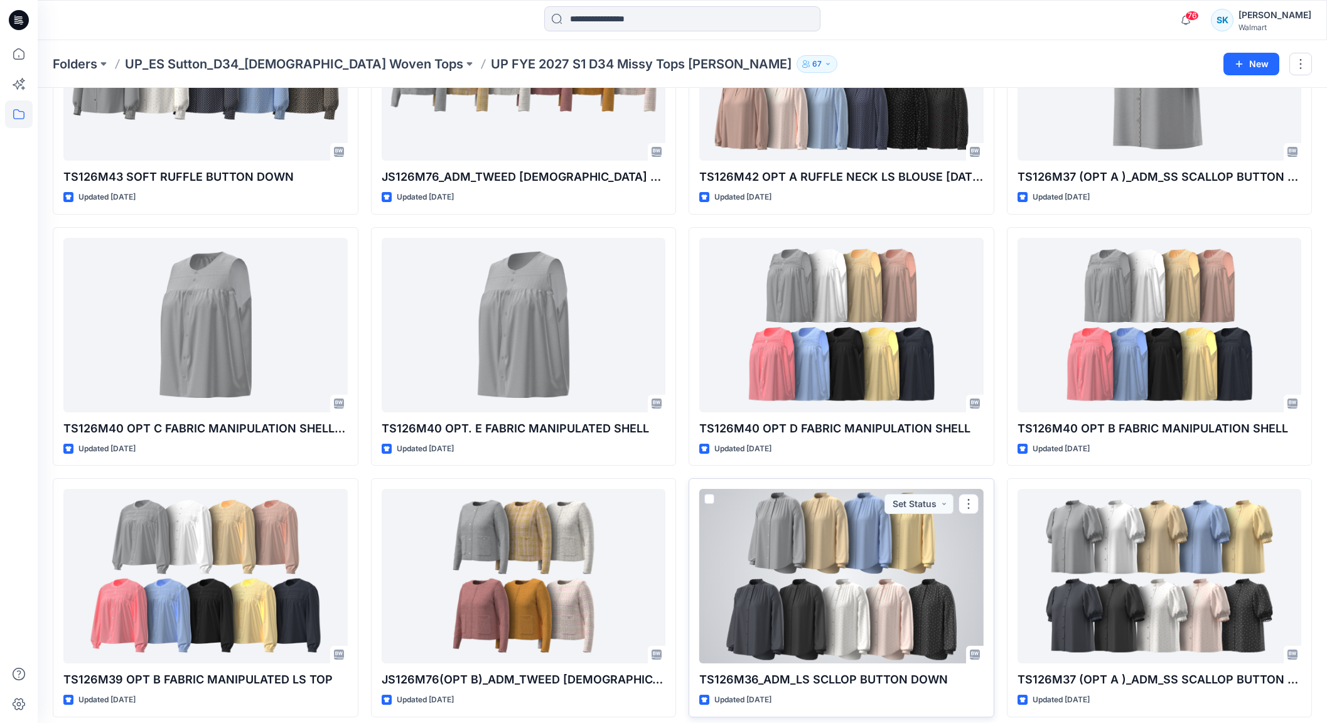
click at [991, 555] on div "TS126M36_ADM_LS SCLLOP BUTTON DOWN Updated 5 months ago Set Status" at bounding box center [842, 597] width 306 height 239
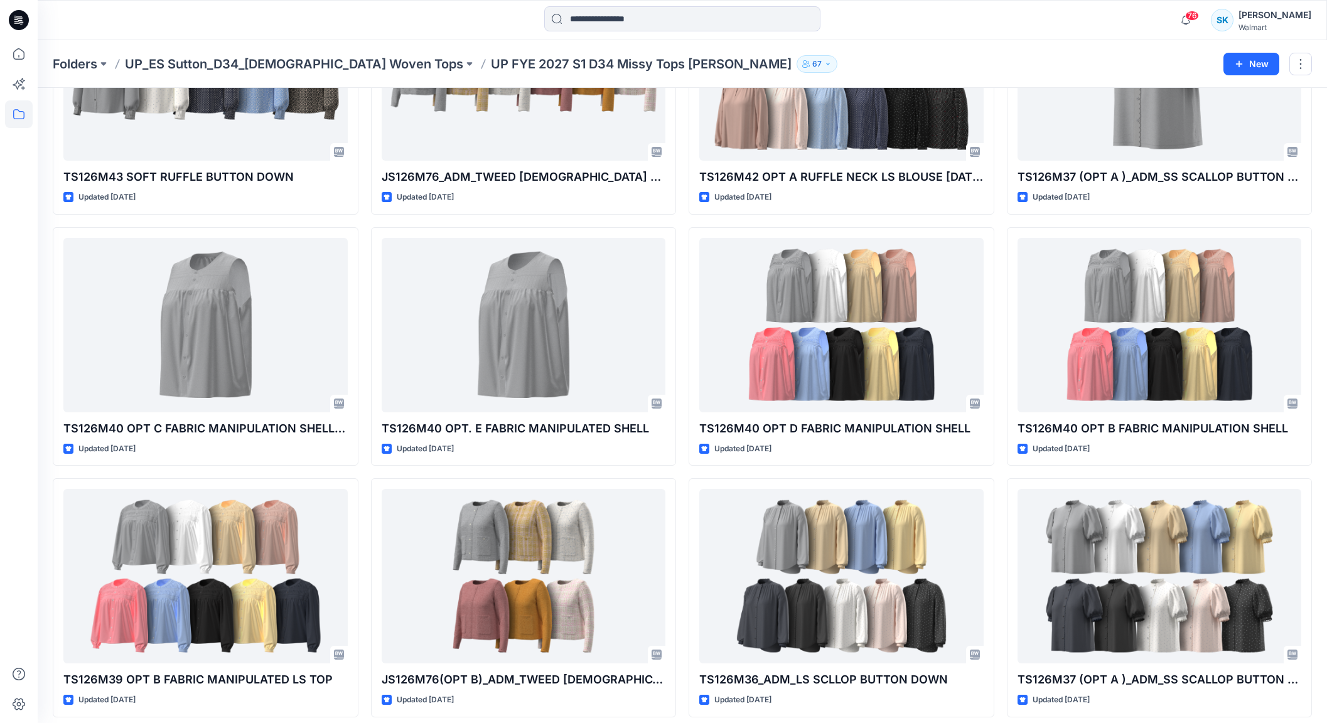
click at [999, 548] on div "TS126M43 SOFT RUFFLE BUTTON DOWN Updated 2 months ago TS126M40 OPT C FABRIC MAN…" at bounding box center [682, 724] width 1259 height 1496
click at [997, 550] on div "TS126M43 SOFT RUFFLE BUTTON DOWN Updated 2 months ago TS126M40 OPT C FABRIC MAN…" at bounding box center [682, 724] width 1259 height 1496
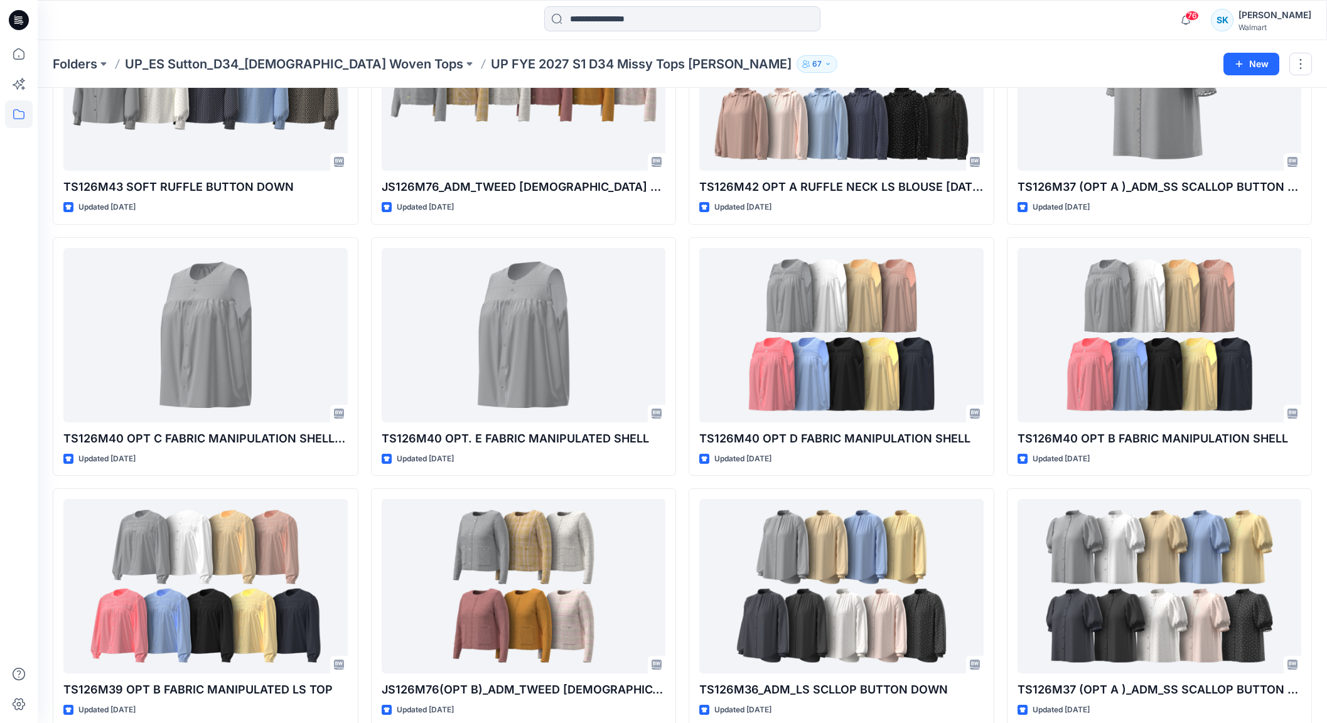
click at [999, 548] on div "TS126M43 SOFT RUFFLE BUTTON DOWN Updated 2 months ago TS126M40 OPT C FABRIC MAN…" at bounding box center [682, 734] width 1259 height 1496
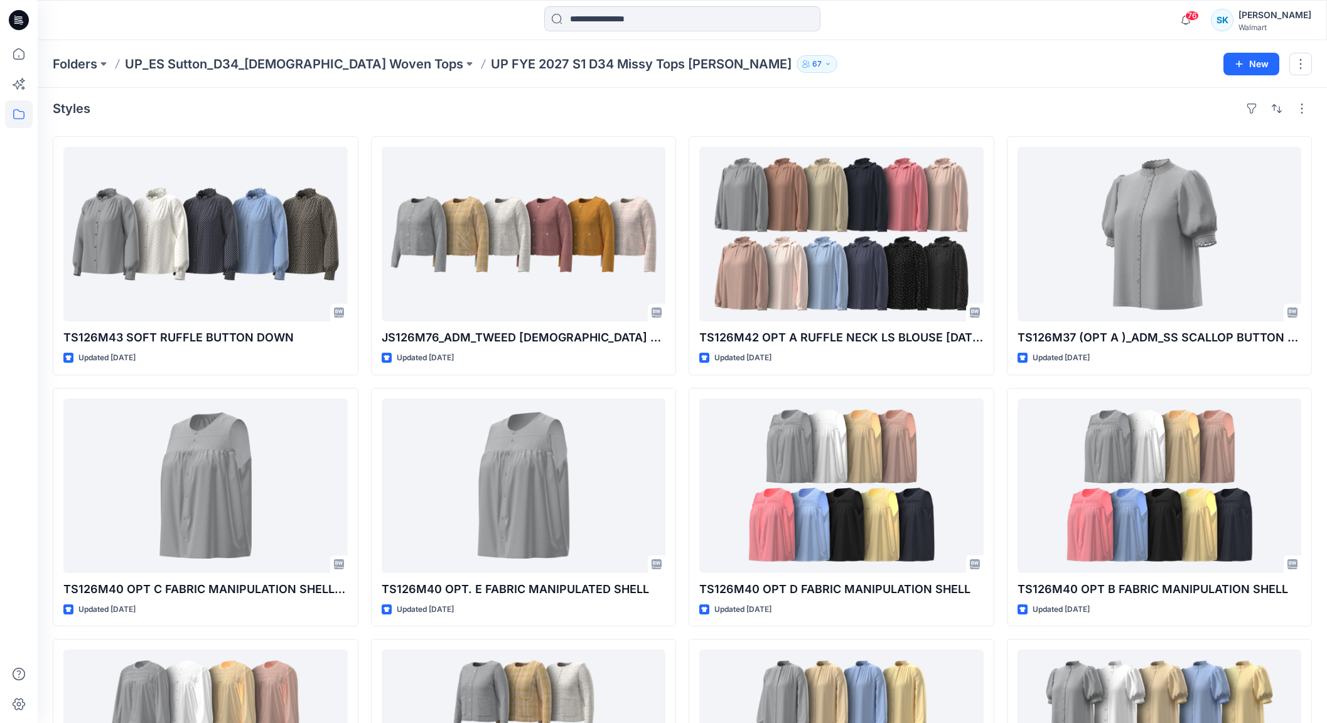
scroll to position [0, 0]
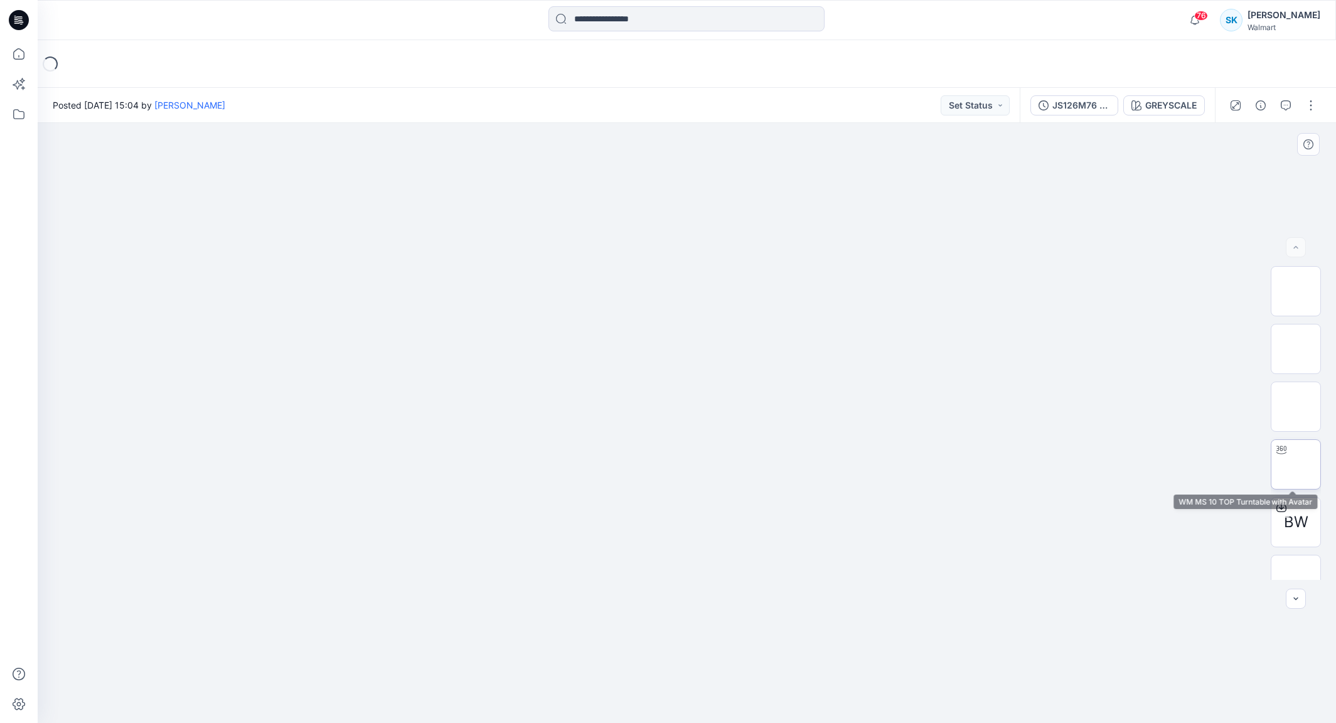
click at [1291, 461] on img at bounding box center [1296, 464] width 49 height 49
